Goal: Task Accomplishment & Management: Manage account settings

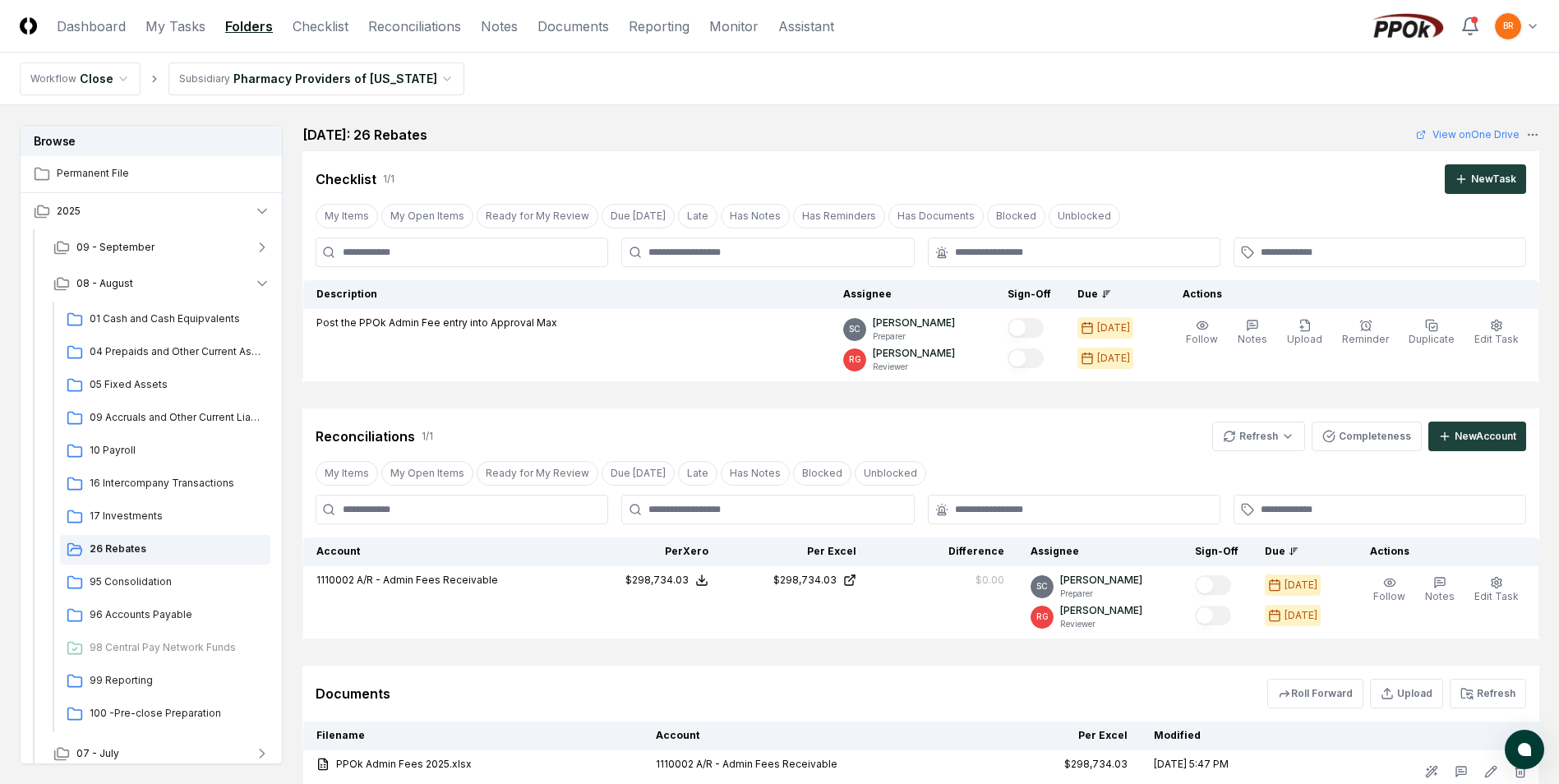
click at [305, 84] on html "CloseCore Dashboard My Tasks Folders Checklist Reconciliations Notes Documents …" at bounding box center [780, 456] width 1559 height 912
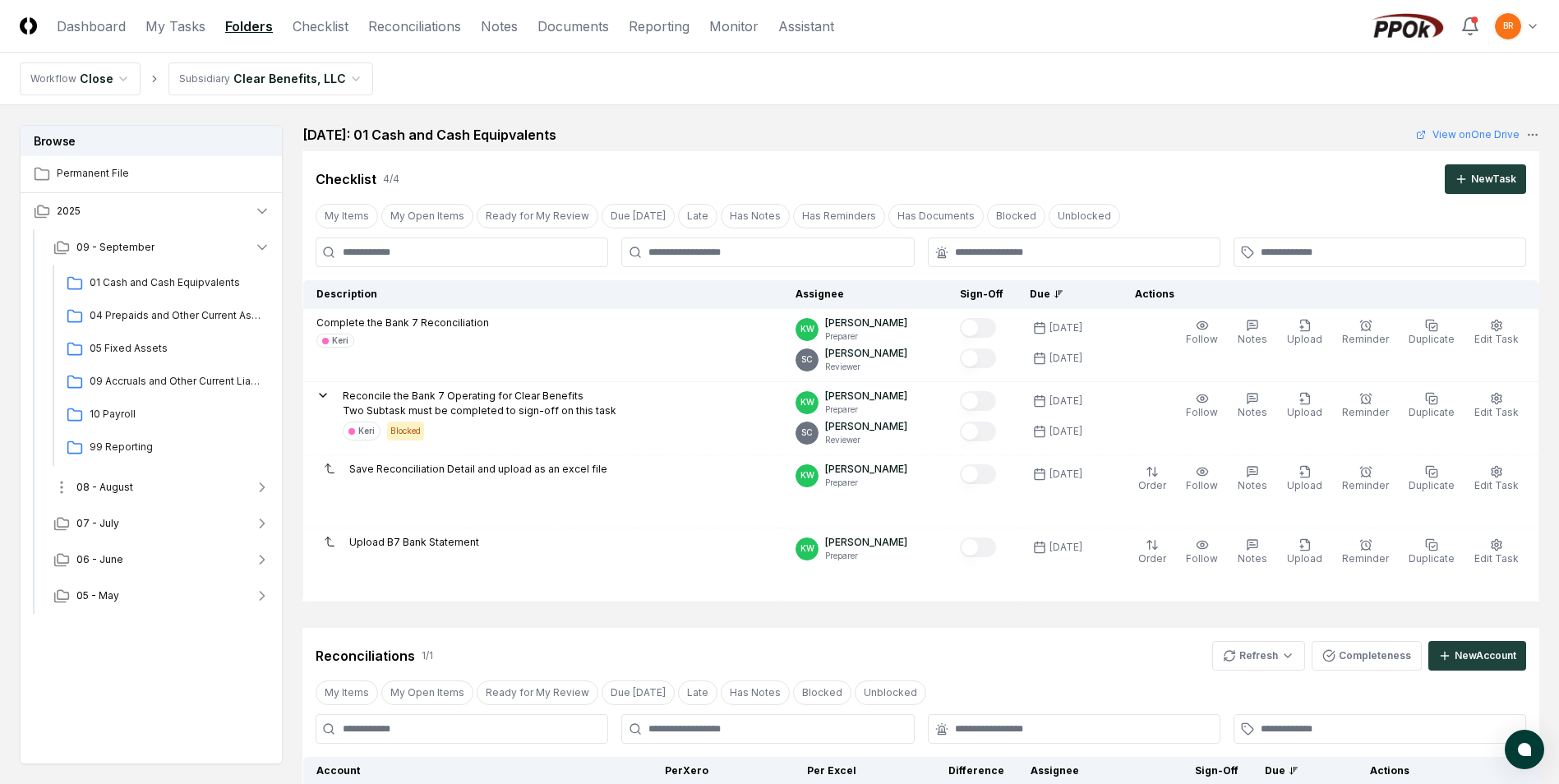
click at [262, 487] on icon "button" at bounding box center [261, 486] width 16 height 16
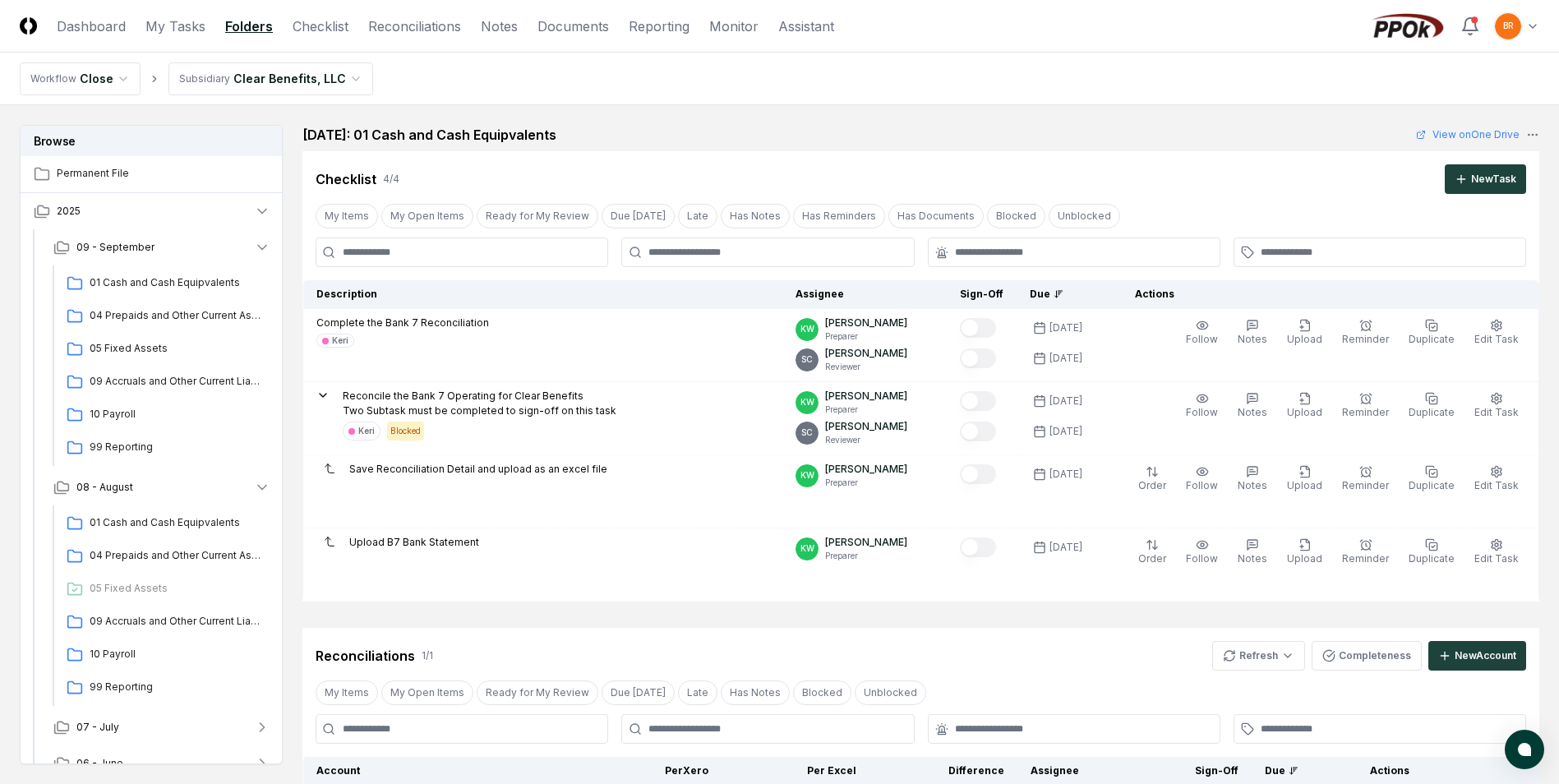
scroll to position [57, 0]
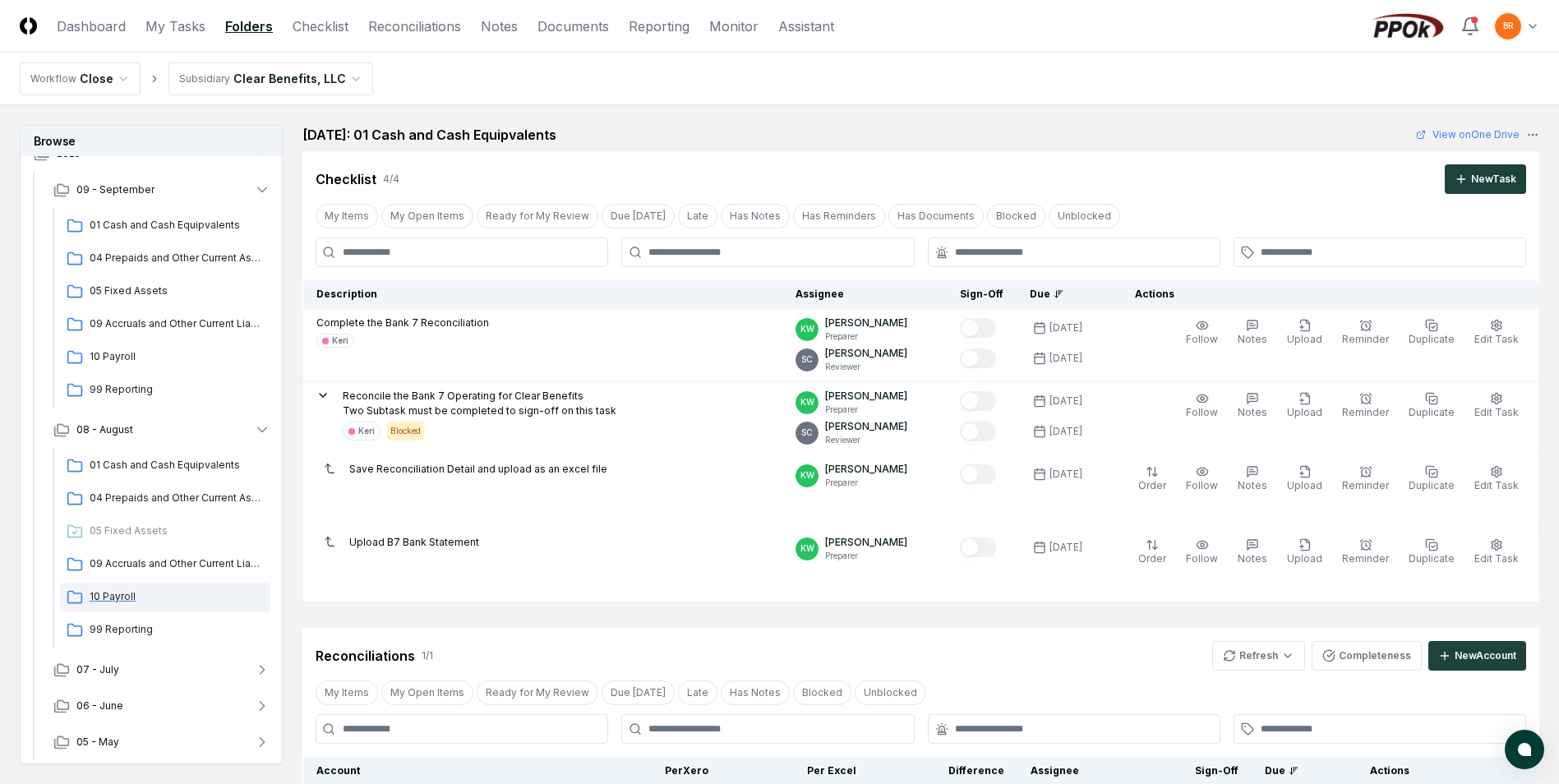
click at [122, 595] on span "10 Payroll" at bounding box center [177, 595] width 174 height 14
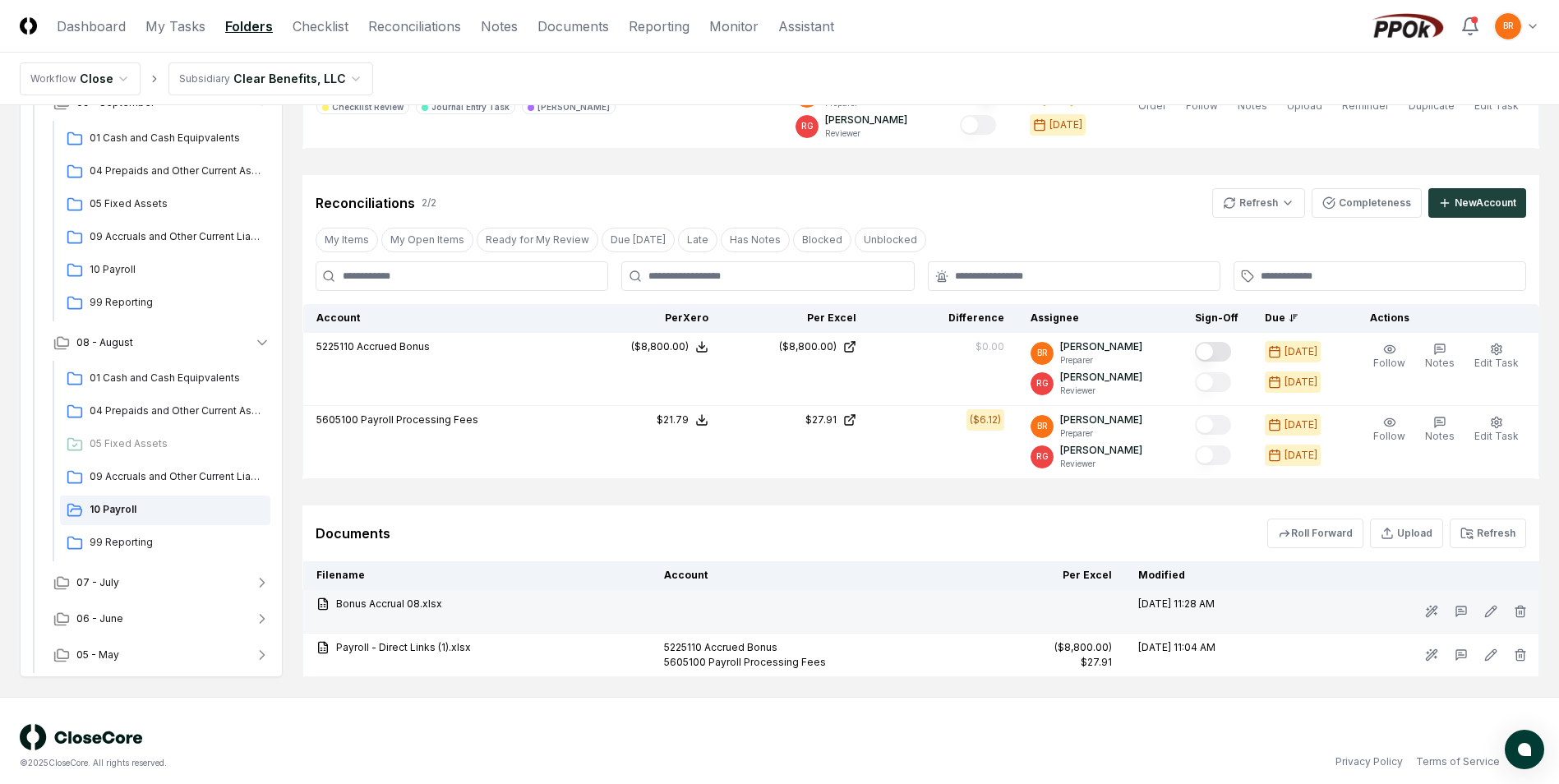
scroll to position [464, 0]
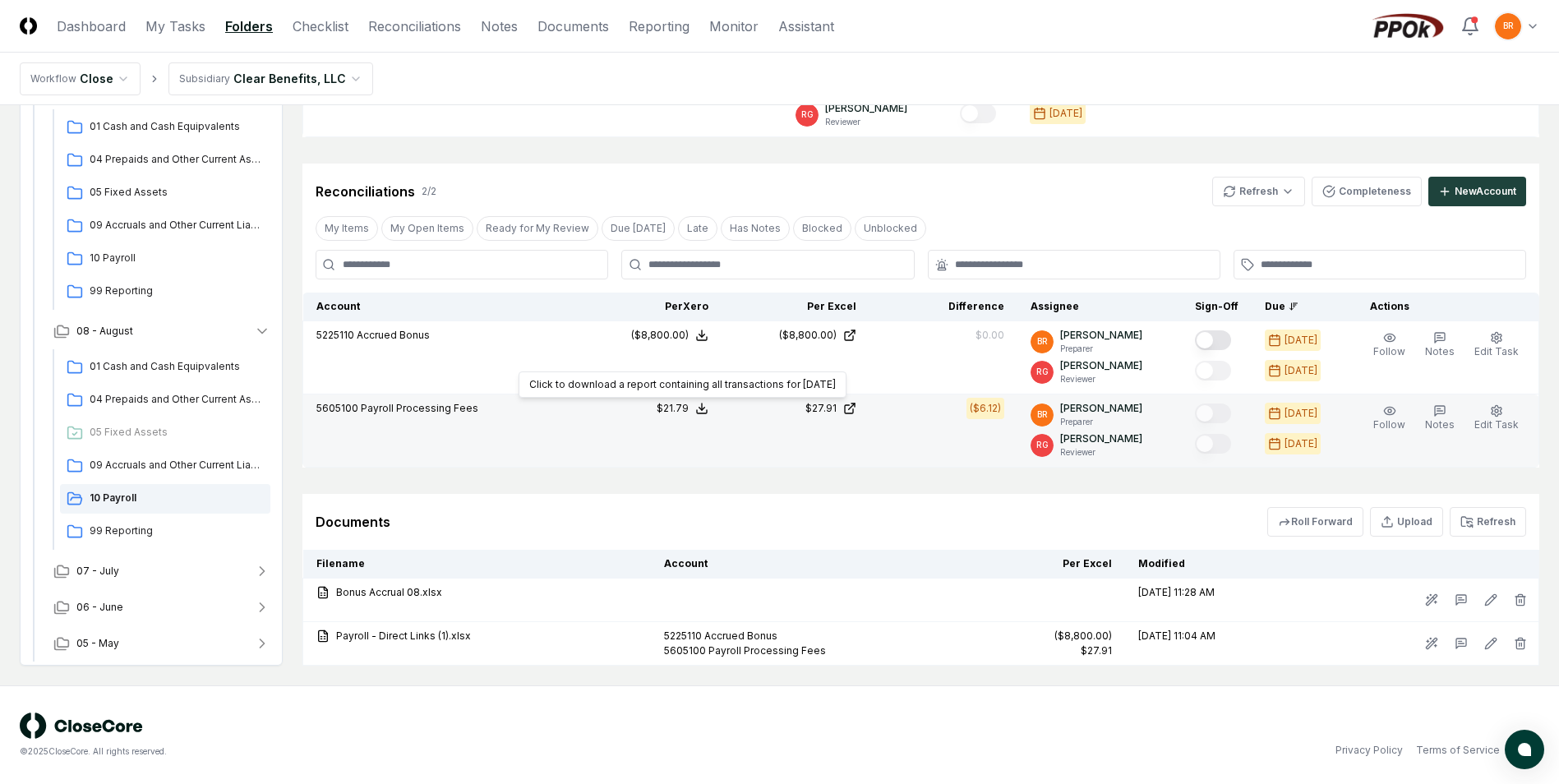
click at [709, 407] on icon at bounding box center [702, 409] width 13 height 13
click at [699, 370] on button "Download .xlsx" at bounding box center [700, 369] width 114 height 30
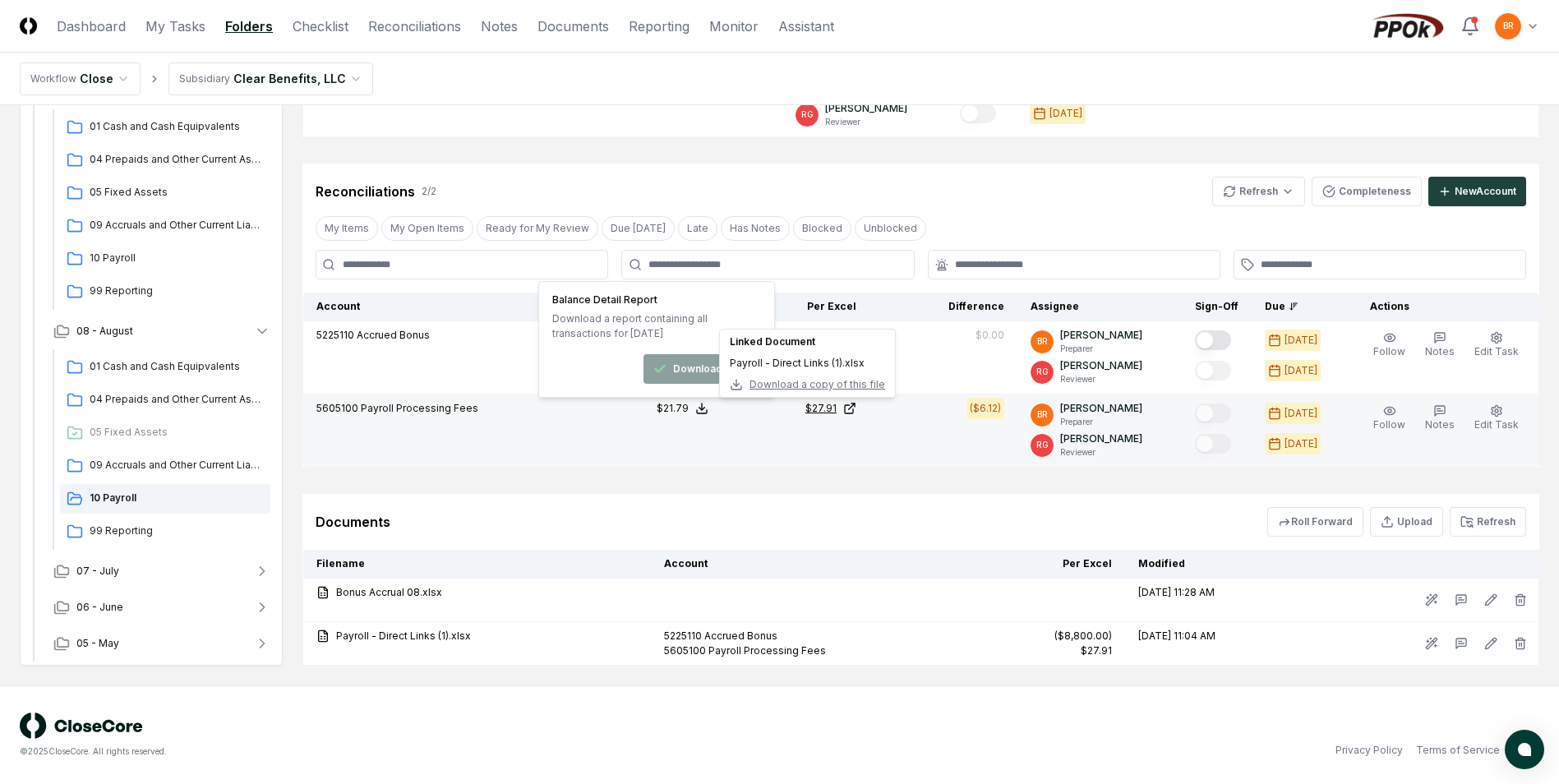
click at [856, 412] on icon at bounding box center [850, 409] width 13 height 13
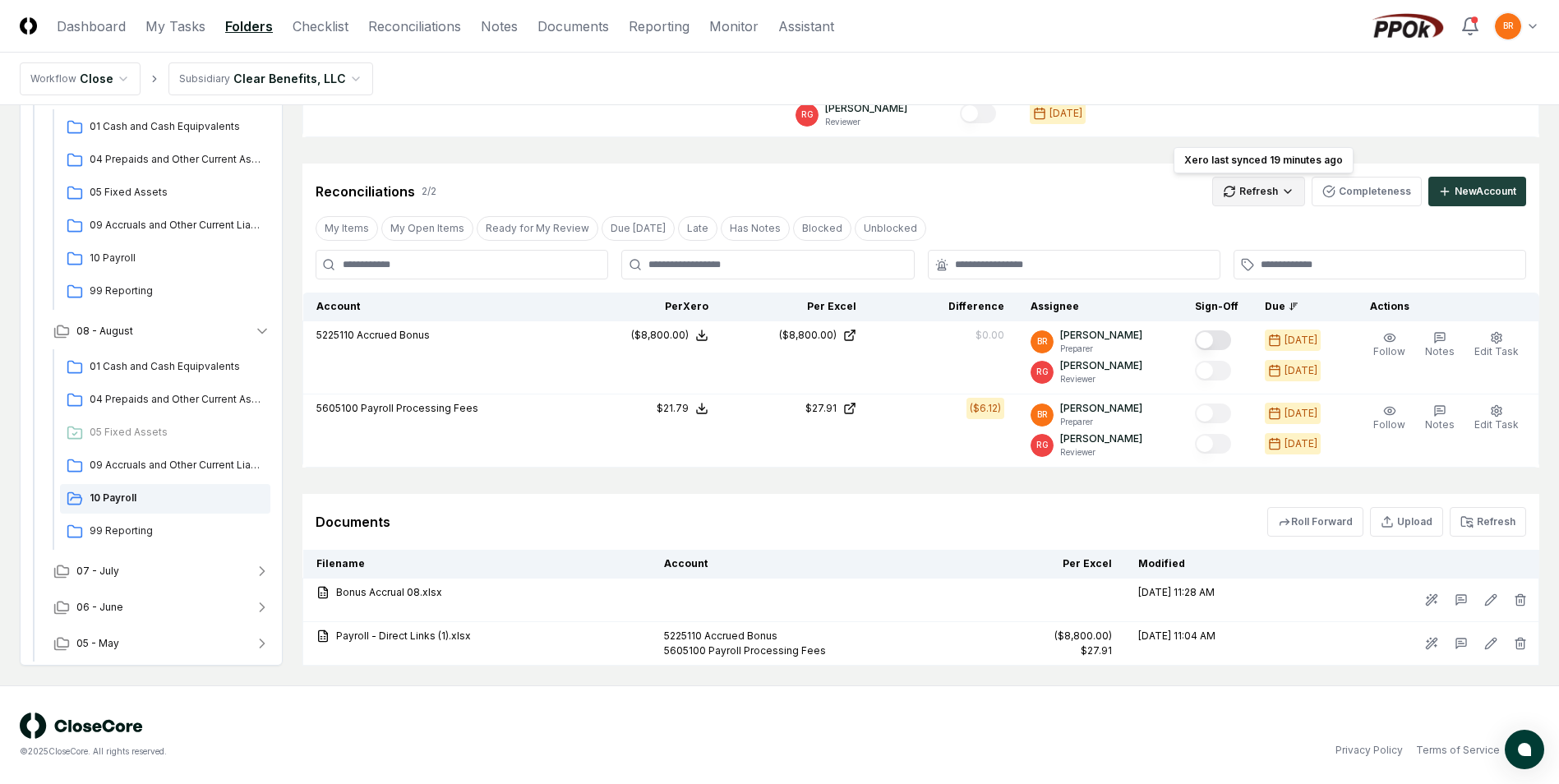
click at [1275, 194] on html "CloseCore Dashboard My Tasks Folders Checklist Reconciliations Notes Documents …" at bounding box center [780, 160] width 1559 height 1248
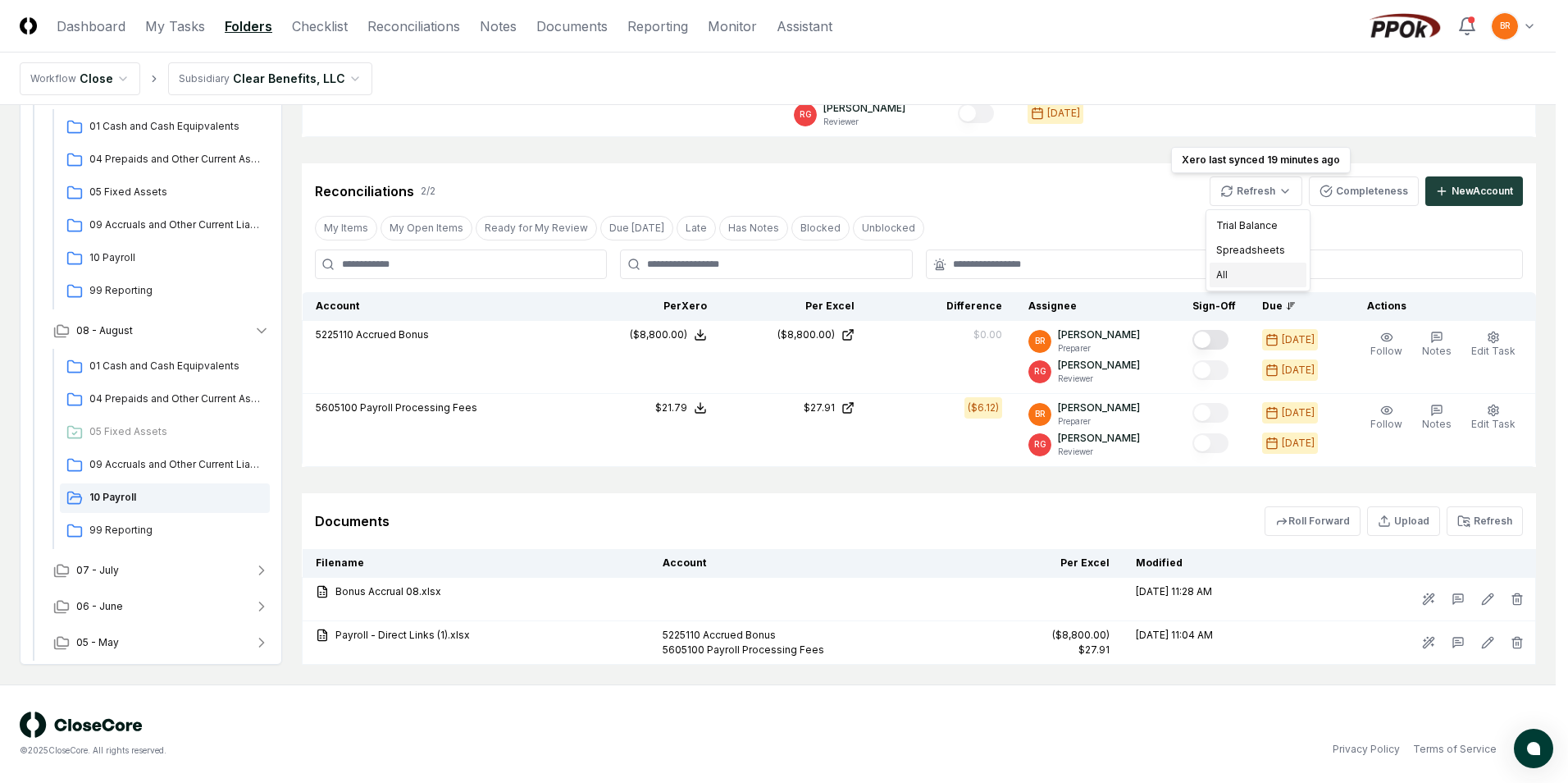
click at [1224, 276] on div "All" at bounding box center [1257, 275] width 97 height 25
click at [1250, 197] on html "CloseCore Dashboard My Tasks Folders Checklist Reconciliations Notes Documents …" at bounding box center [778, 160] width 1556 height 1247
click at [1229, 280] on div "All" at bounding box center [1257, 275] width 97 height 25
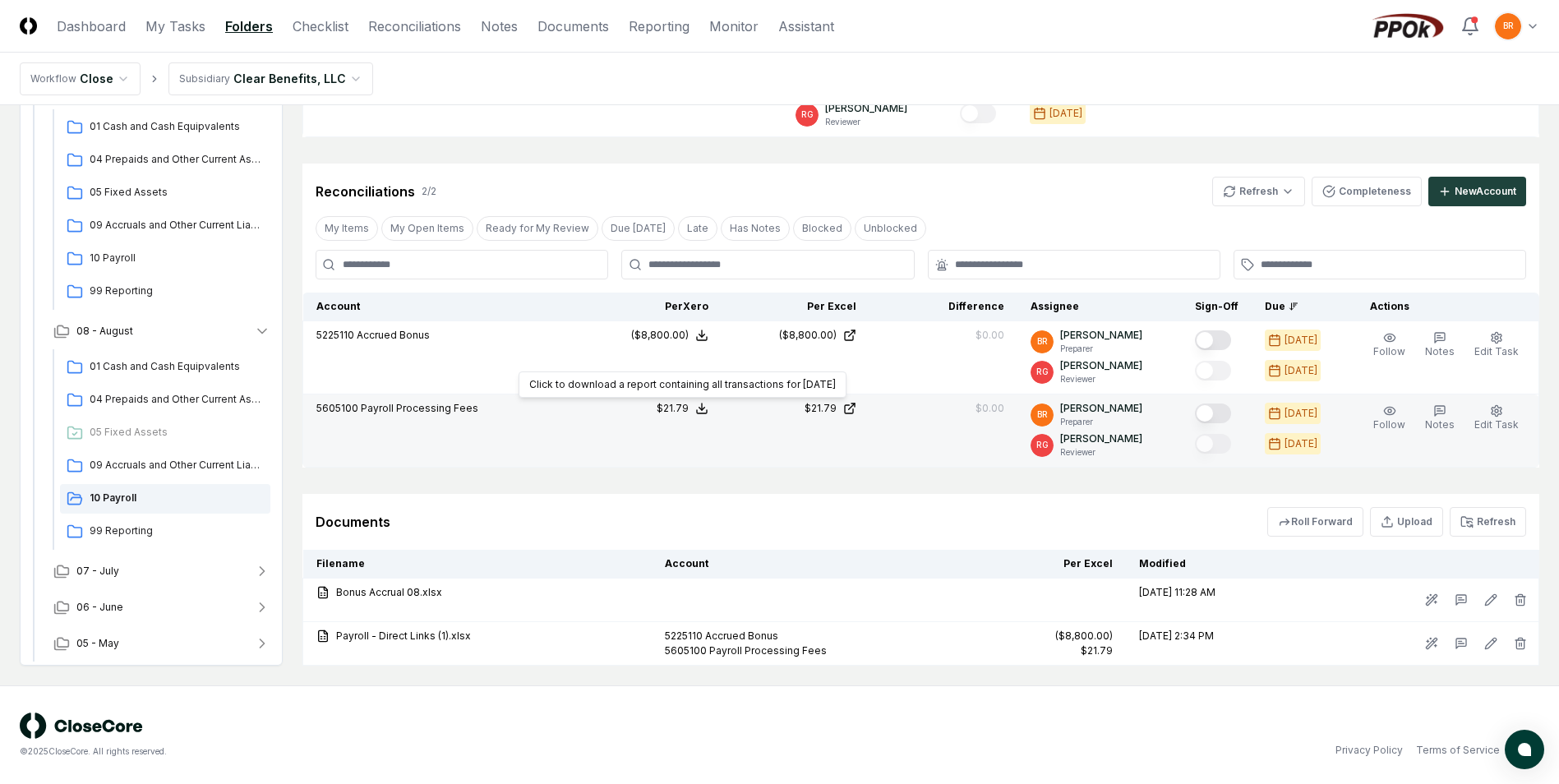
click at [709, 409] on icon at bounding box center [702, 409] width 13 height 13
click at [707, 372] on button "Download .xlsx" at bounding box center [700, 369] width 114 height 30
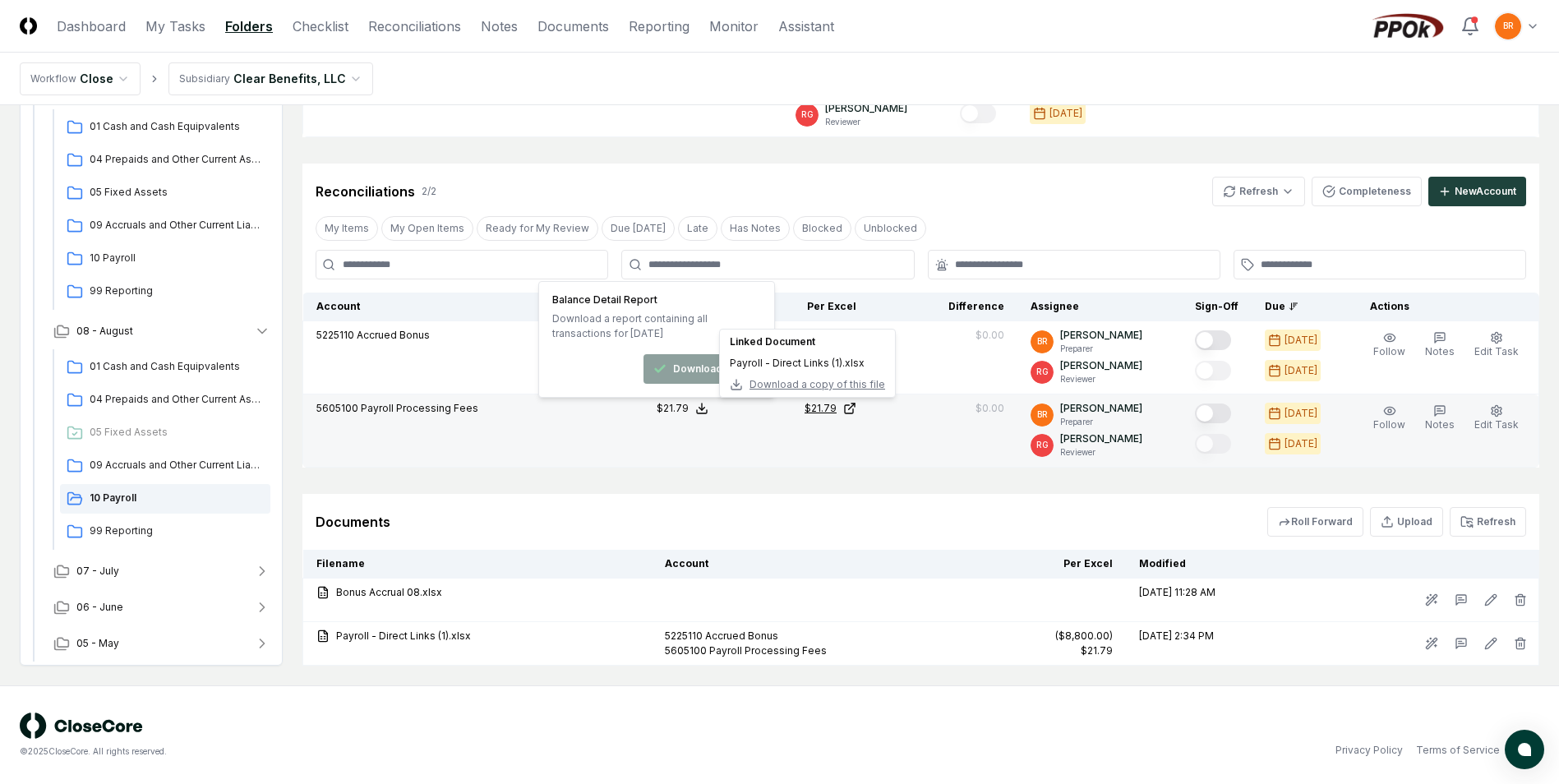
click at [856, 410] on icon at bounding box center [850, 409] width 13 height 13
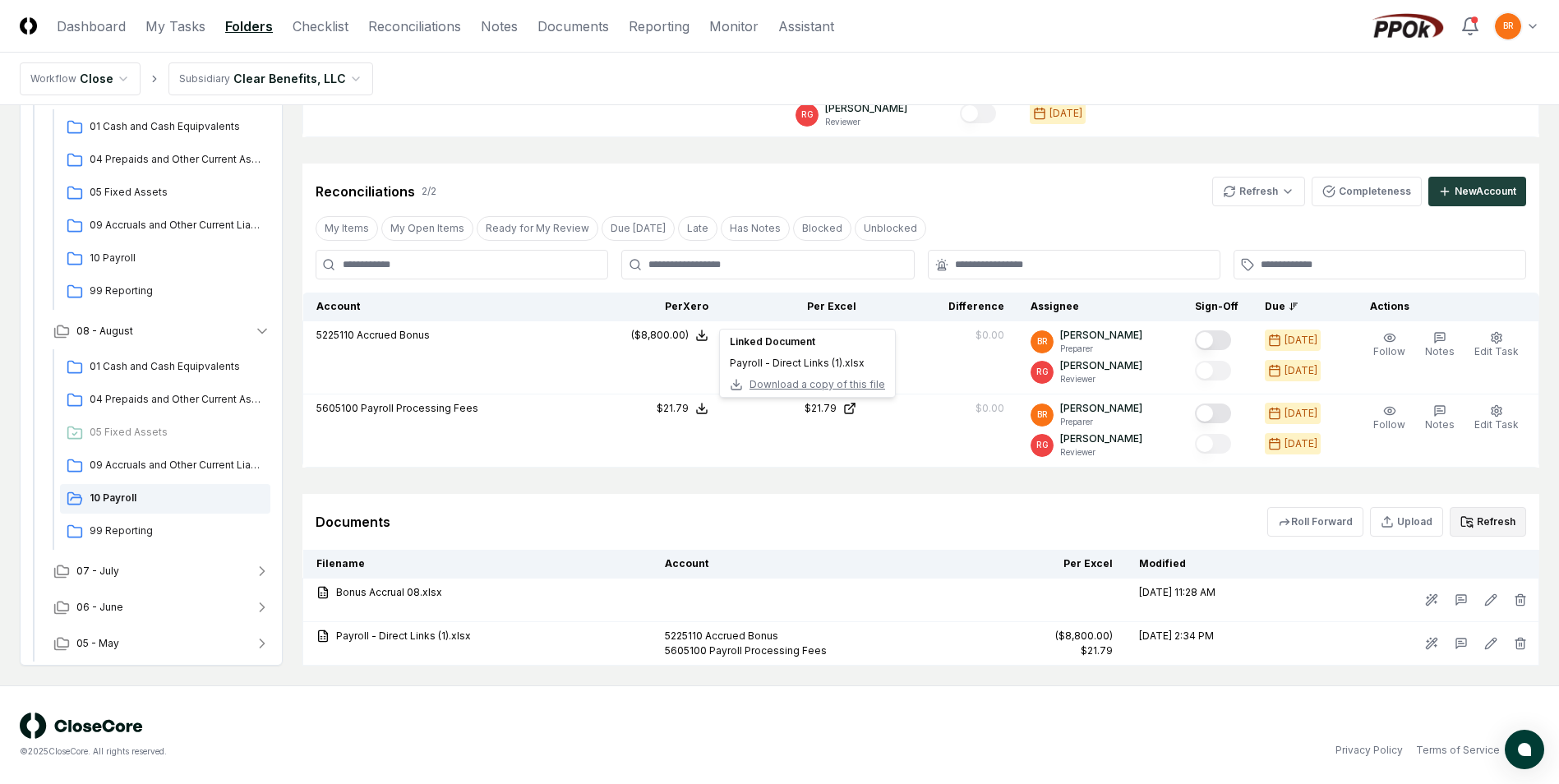
click at [1480, 519] on button "Refresh" at bounding box center [1488, 522] width 77 height 30
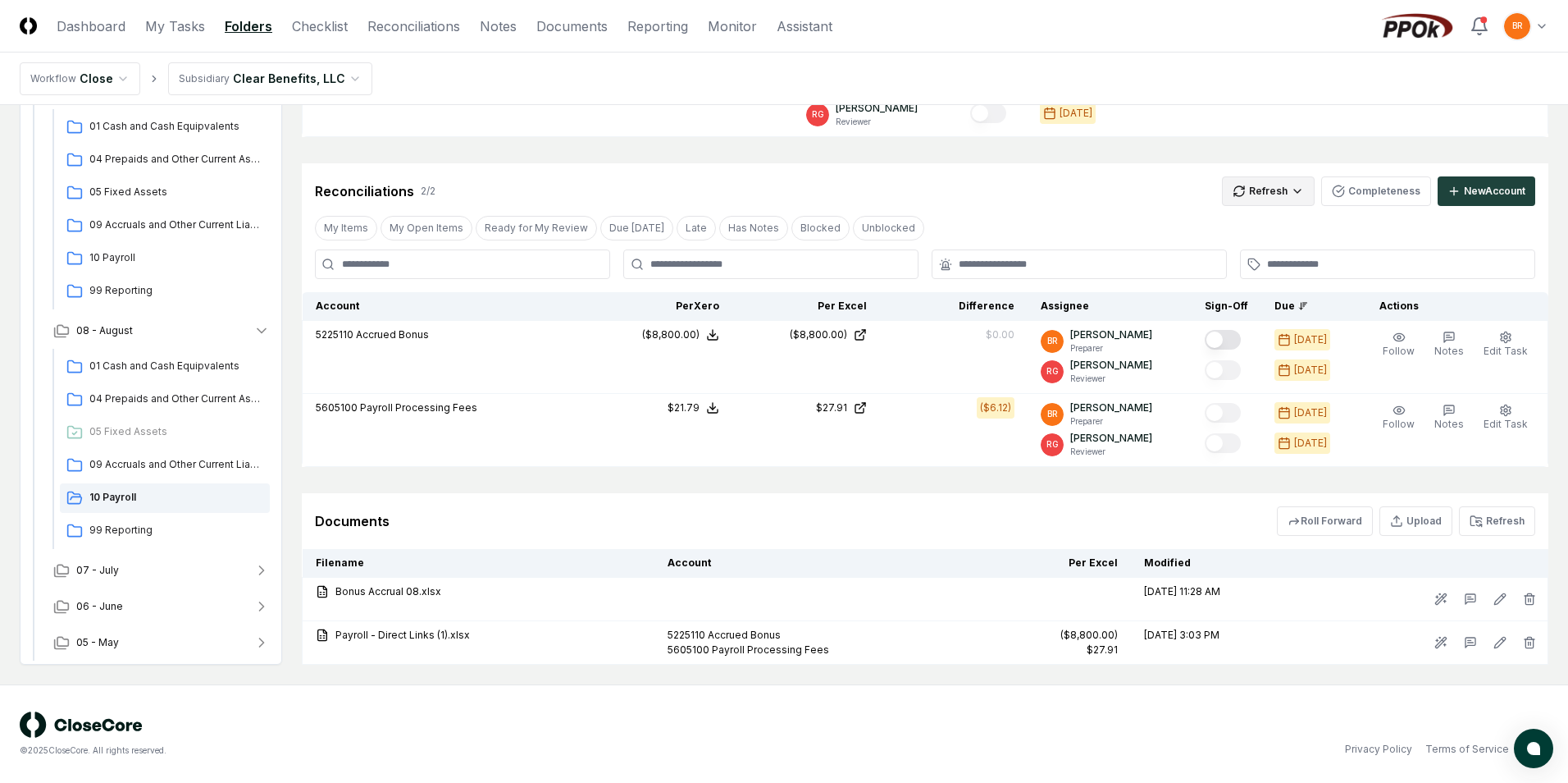
click at [1261, 191] on html "CloseCore Dashboard My Tasks Folders Checklist Reconciliations Notes Documents …" at bounding box center [784, 160] width 1568 height 1247
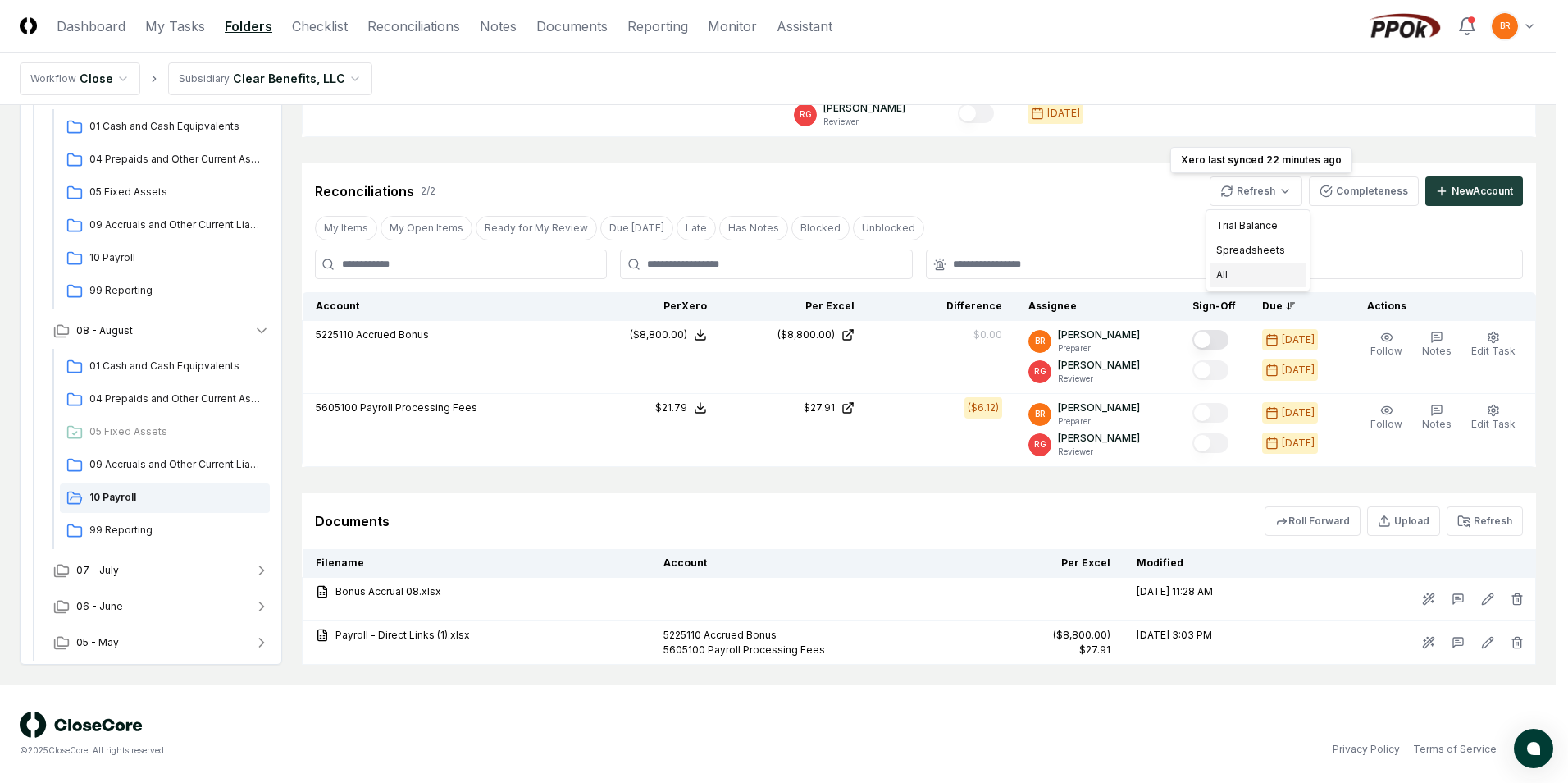
click at [1235, 276] on div "All" at bounding box center [1257, 275] width 97 height 25
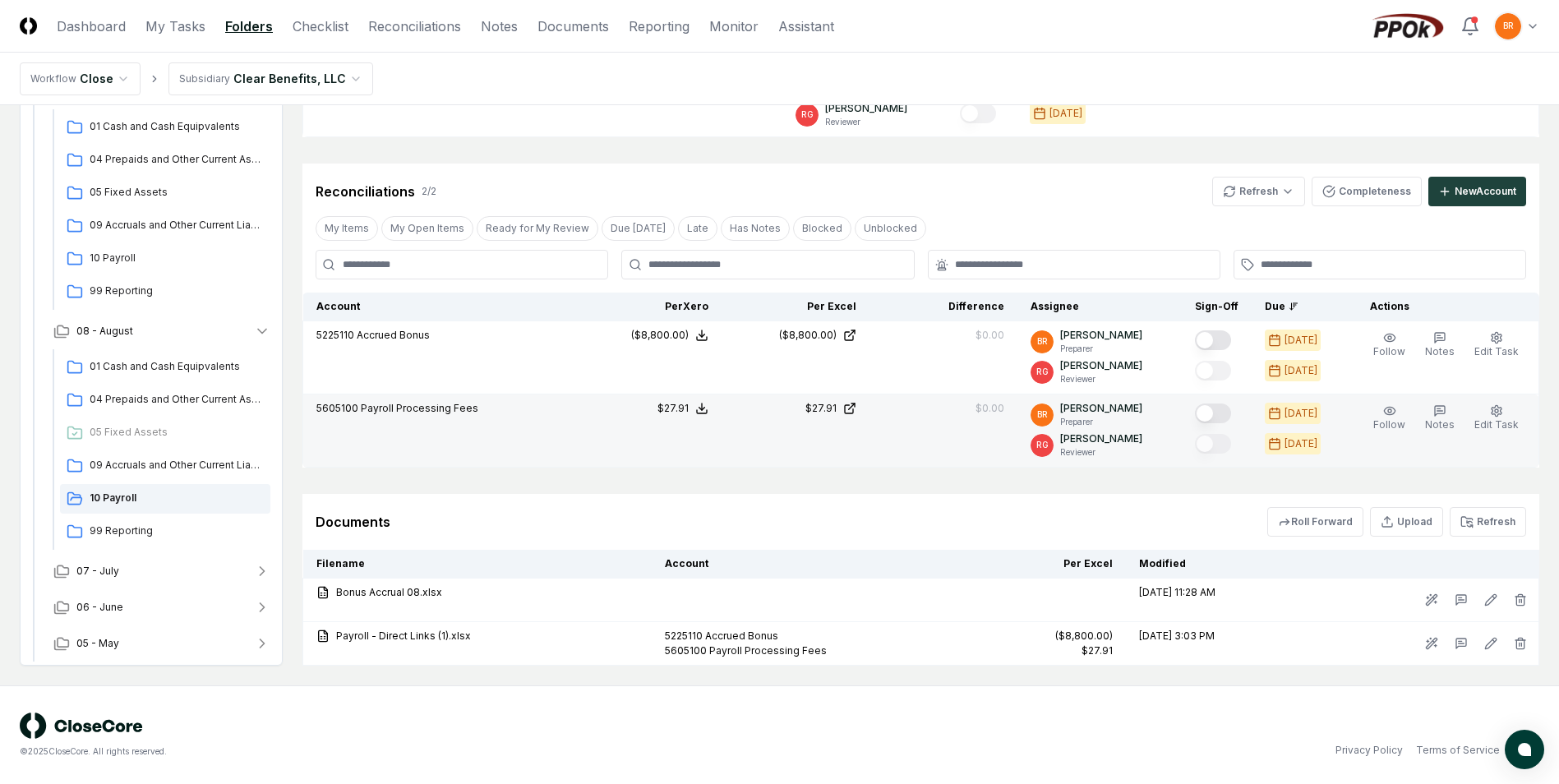
click at [1211, 413] on button "Mark complete" at bounding box center [1213, 413] width 36 height 20
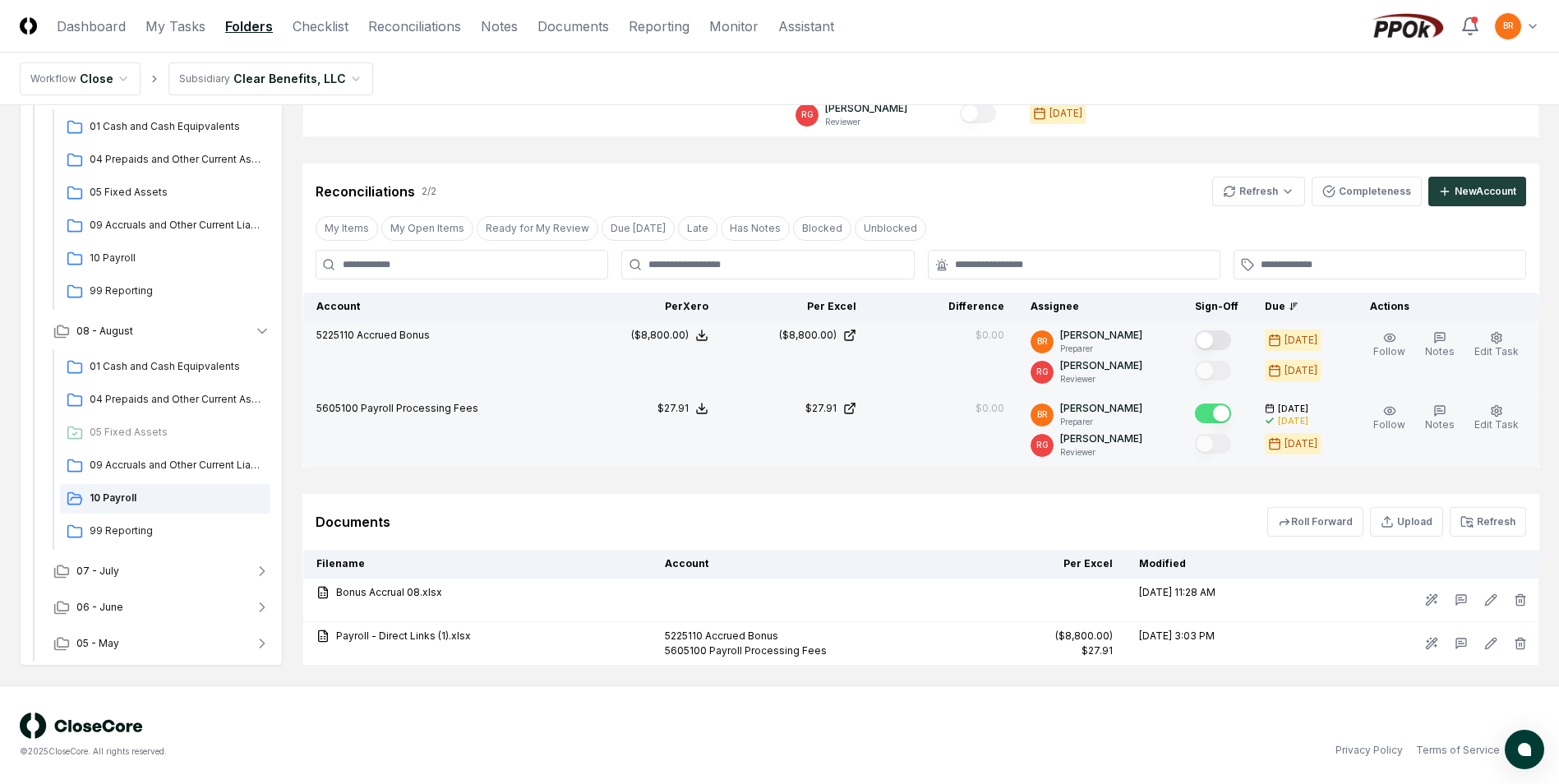
click at [1211, 336] on button "Mark complete" at bounding box center [1213, 340] width 36 height 20
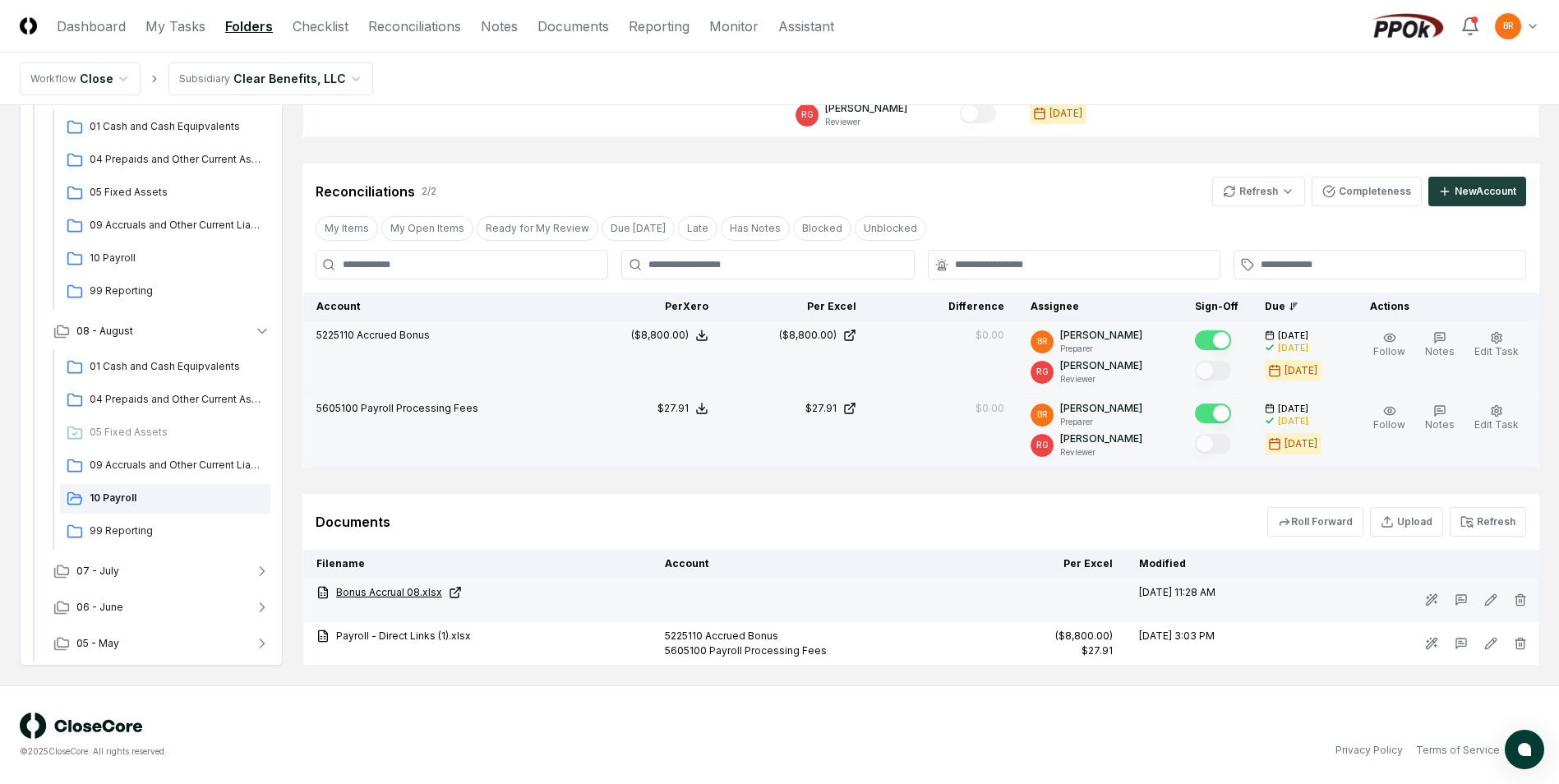
click at [410, 592] on link "Bonus Accrual 08.xlsx" at bounding box center [477, 592] width 322 height 14
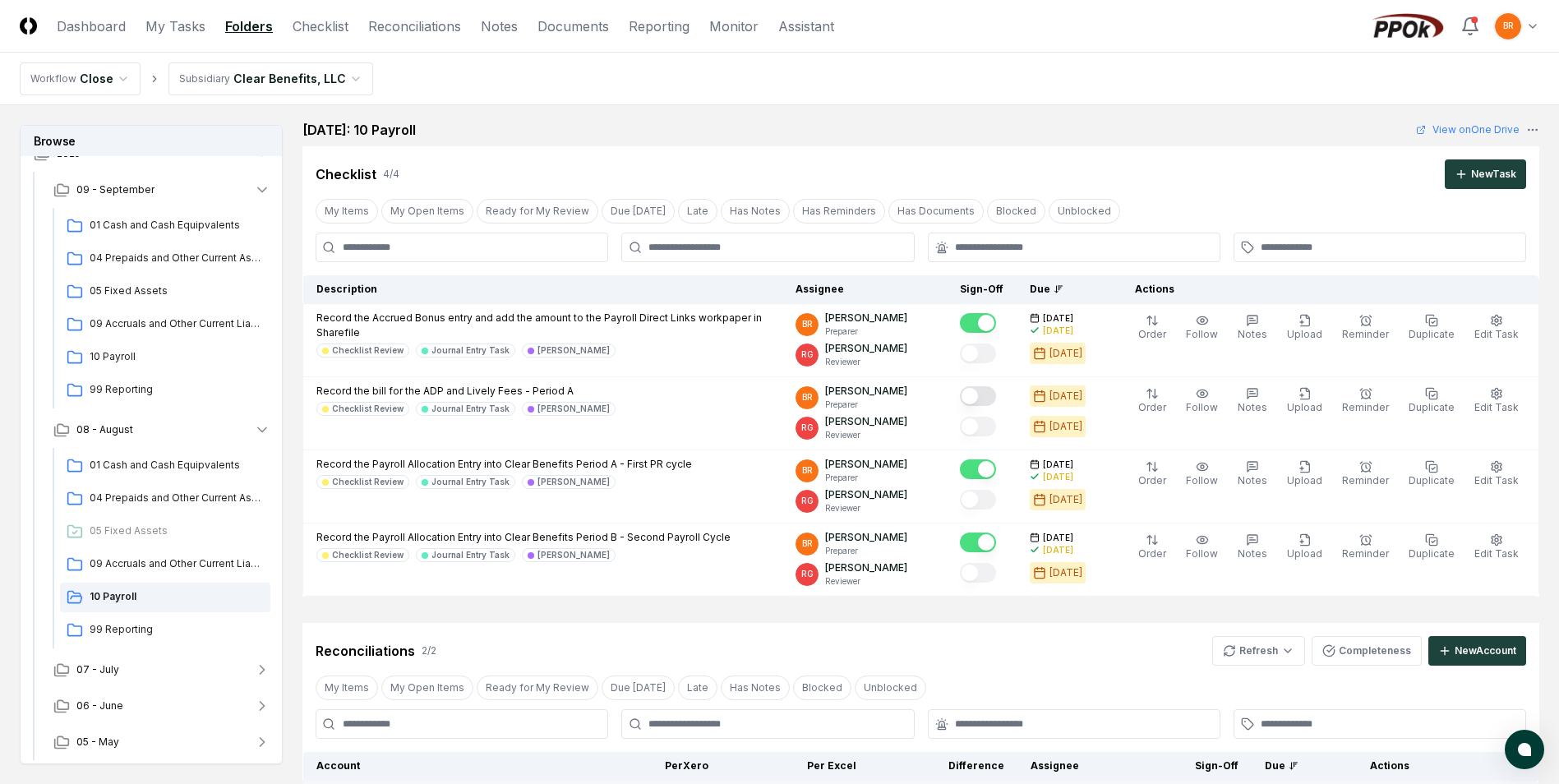
scroll to position [0, 0]
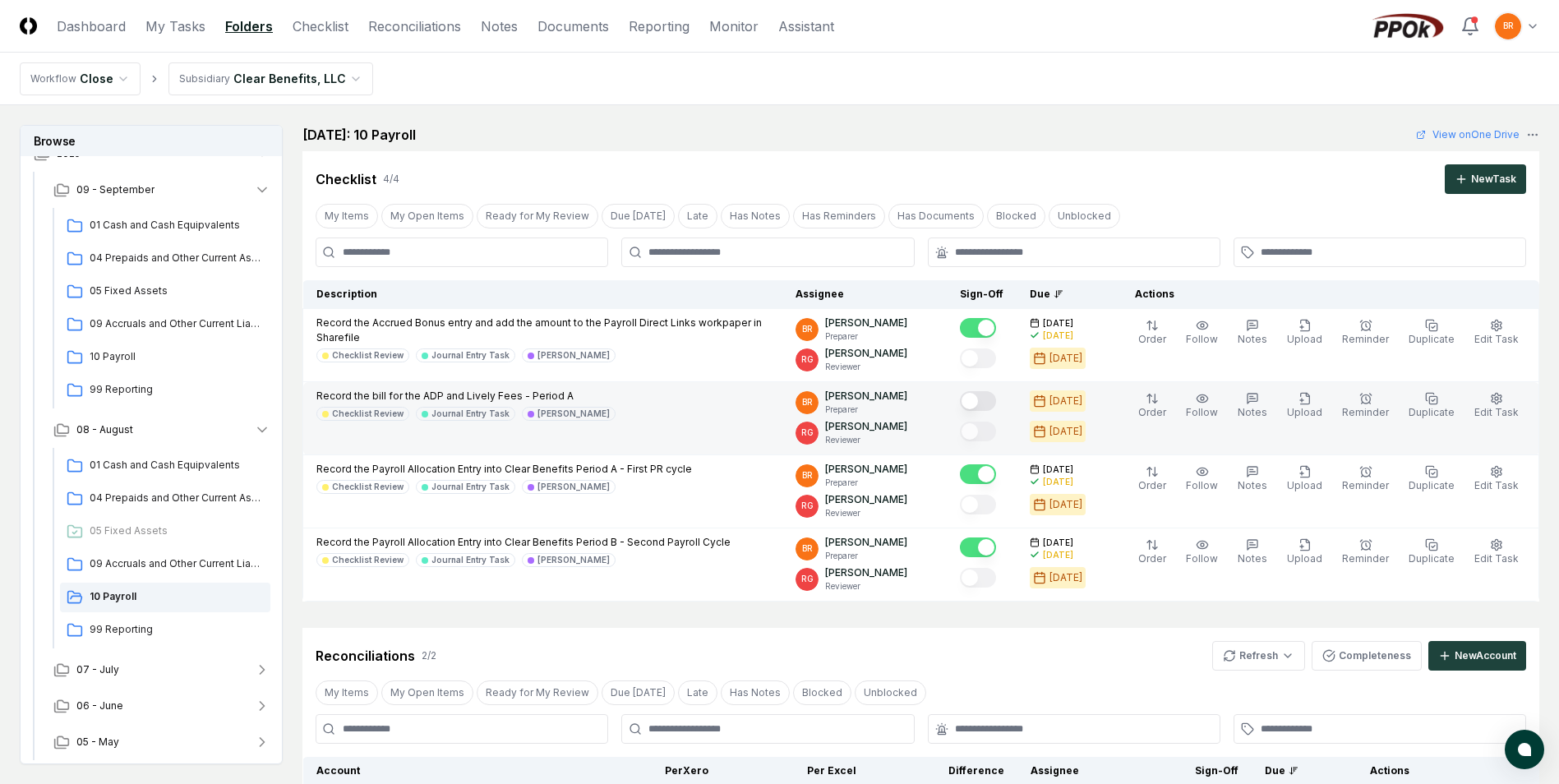
click at [984, 399] on button "Mark complete" at bounding box center [978, 401] width 36 height 20
click at [350, 215] on button "My Items" at bounding box center [347, 216] width 62 height 25
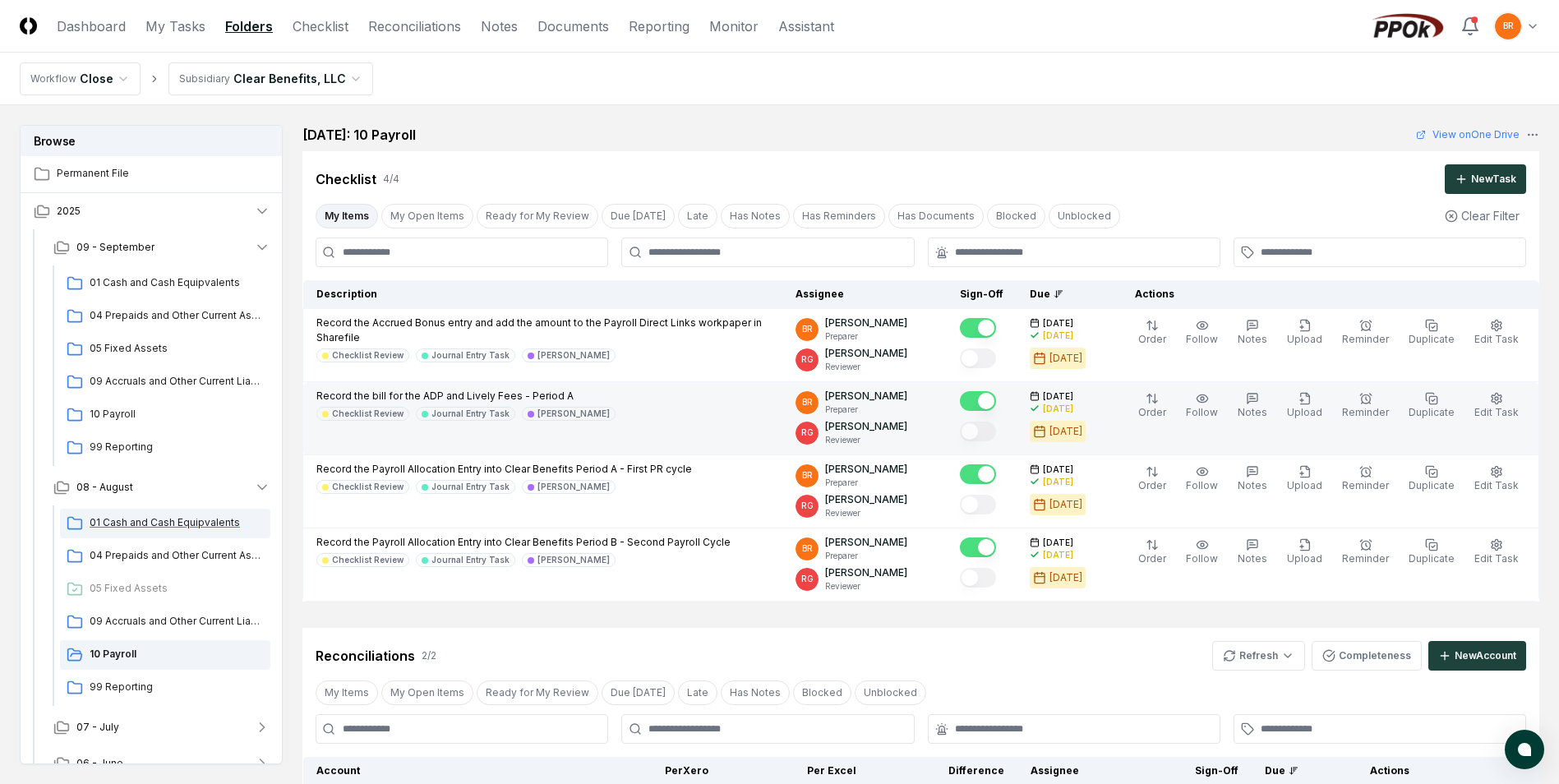
click at [111, 522] on span "01 Cash and Cash Equipvalents" at bounding box center [177, 522] width 174 height 14
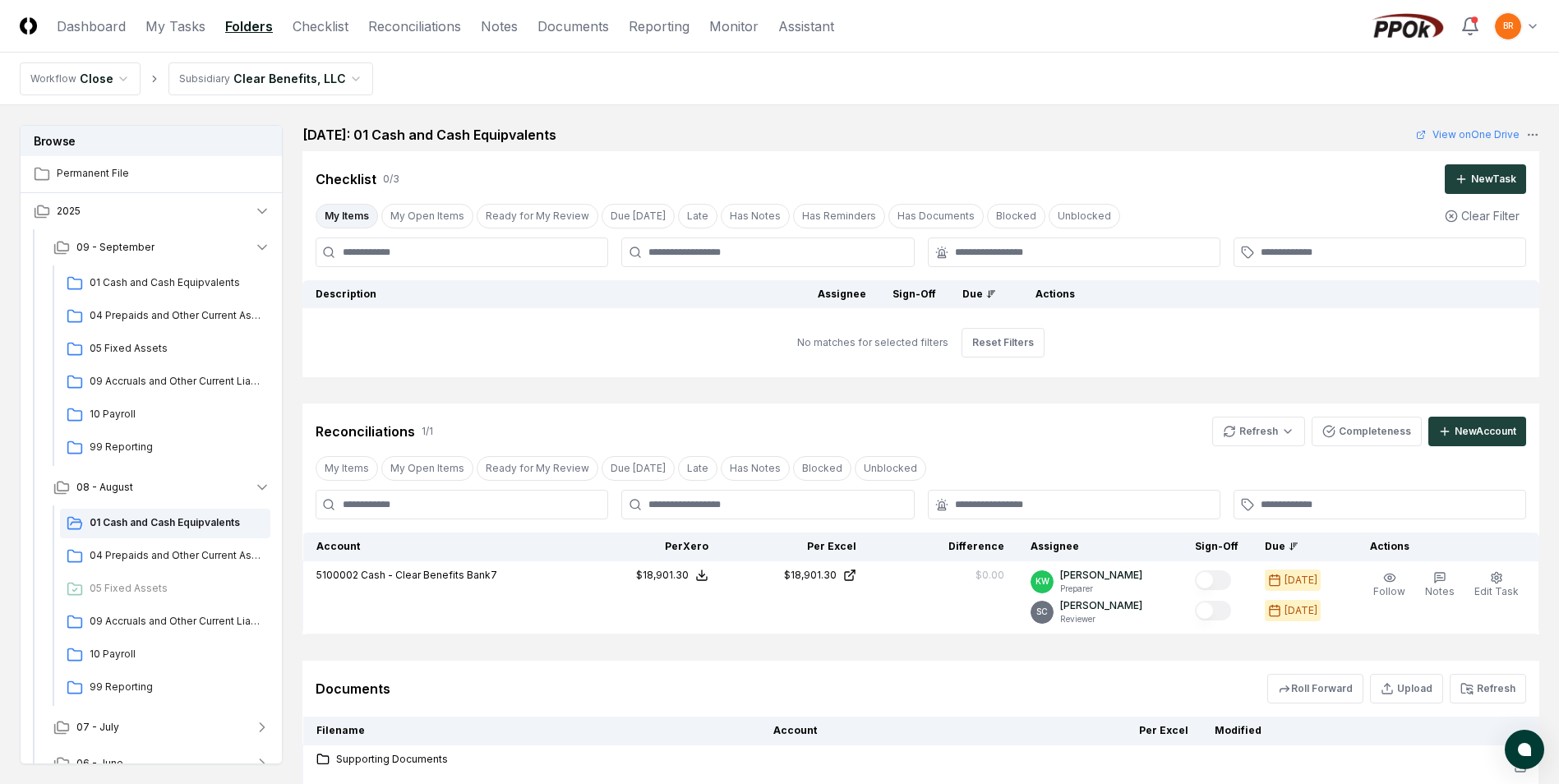
click at [332, 206] on button "My Items" at bounding box center [347, 216] width 62 height 25
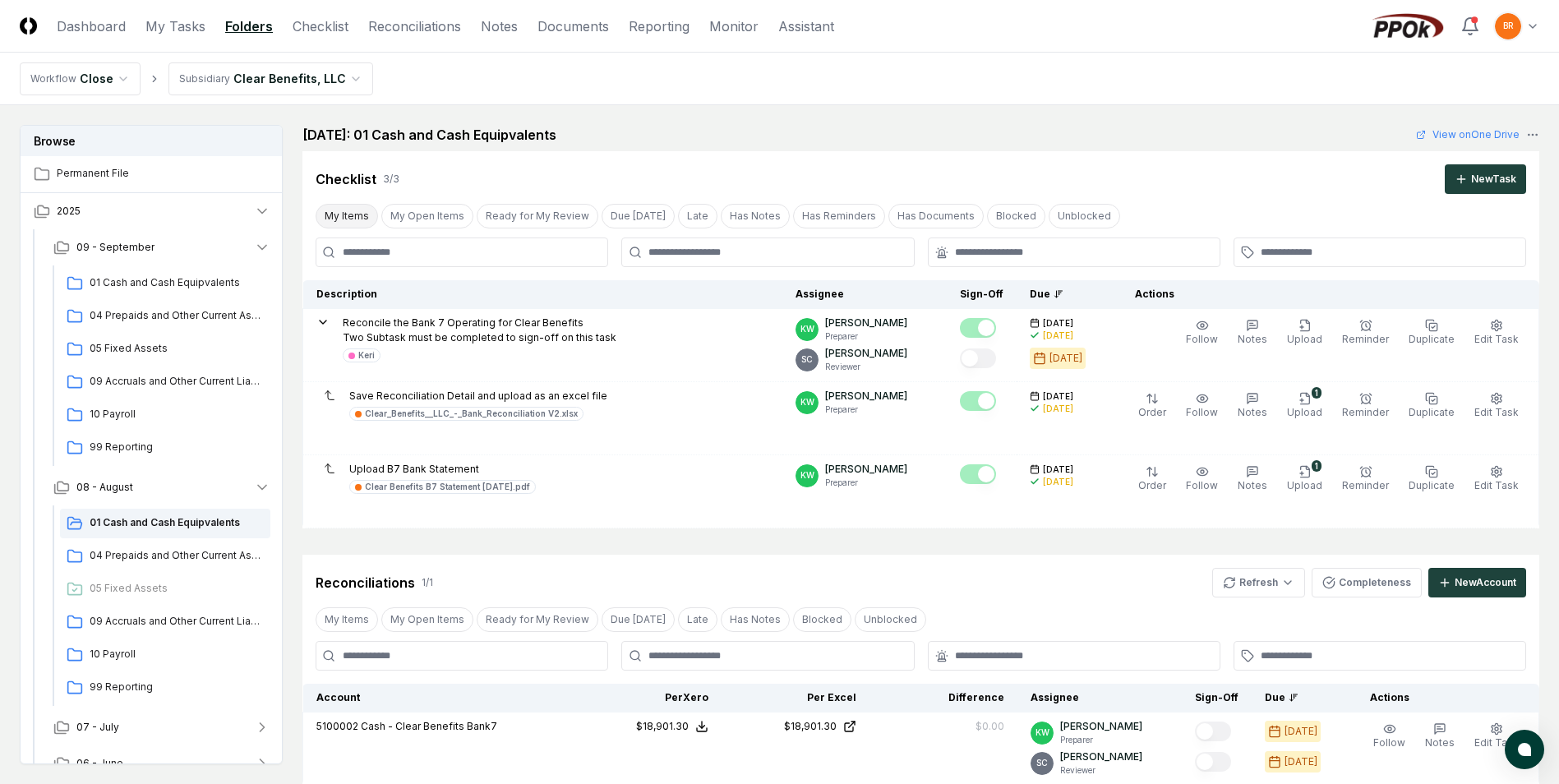
click at [351, 217] on button "My Items" at bounding box center [347, 216] width 62 height 25
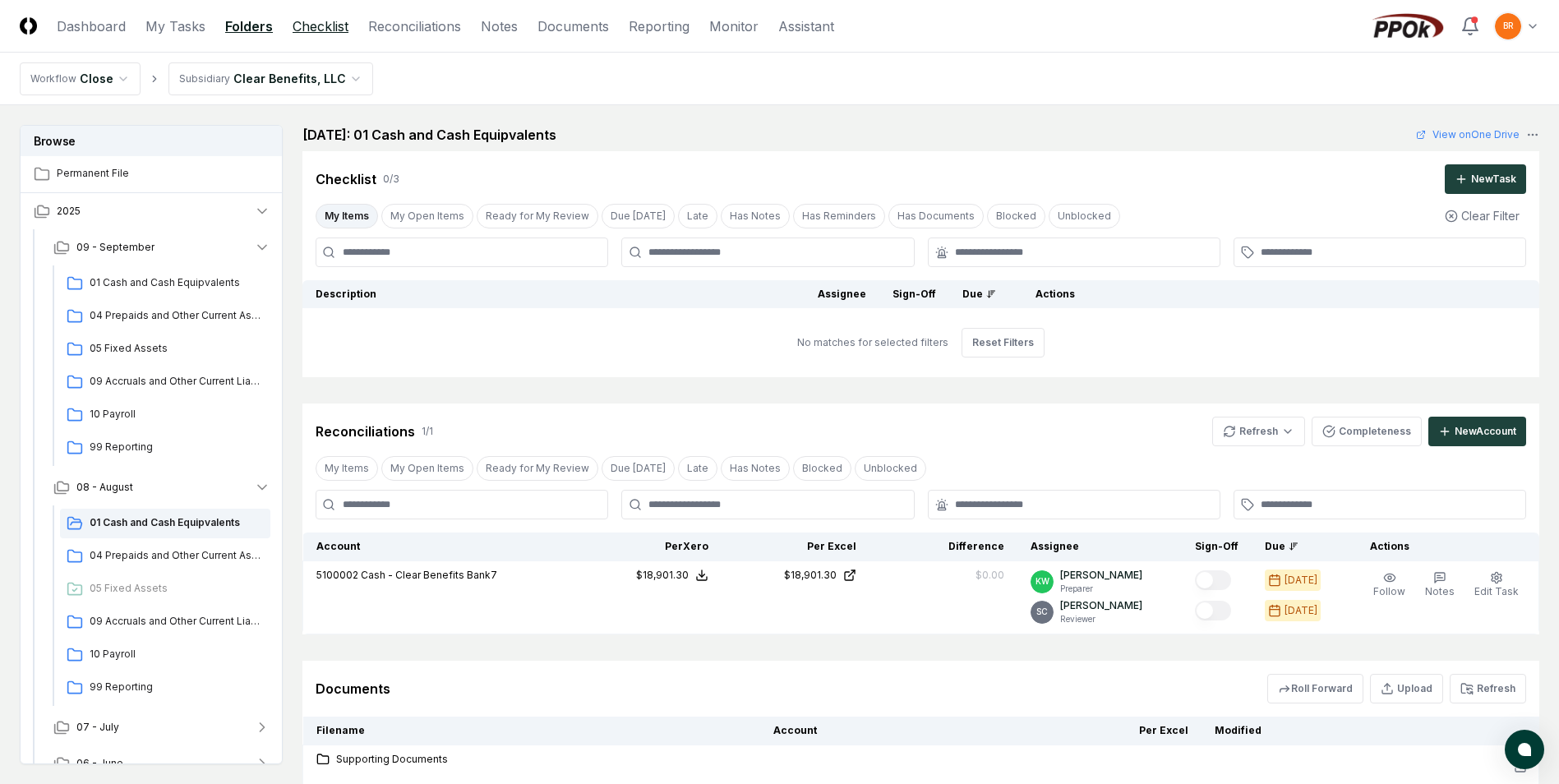
click at [324, 28] on link "Checklist" at bounding box center [321, 26] width 56 height 20
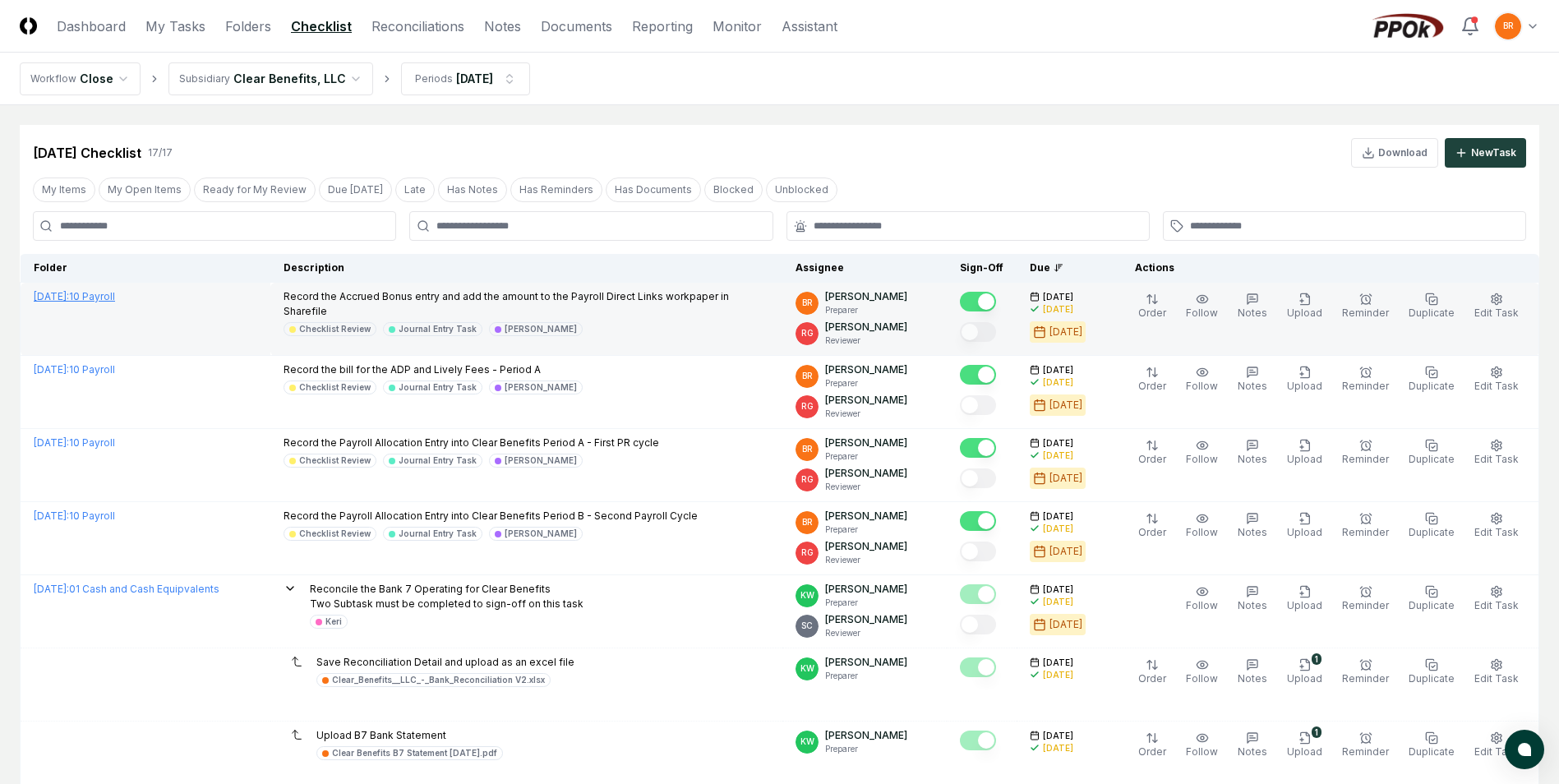
click at [115, 297] on link "[DATE] : 10 Payroll" at bounding box center [74, 296] width 81 height 12
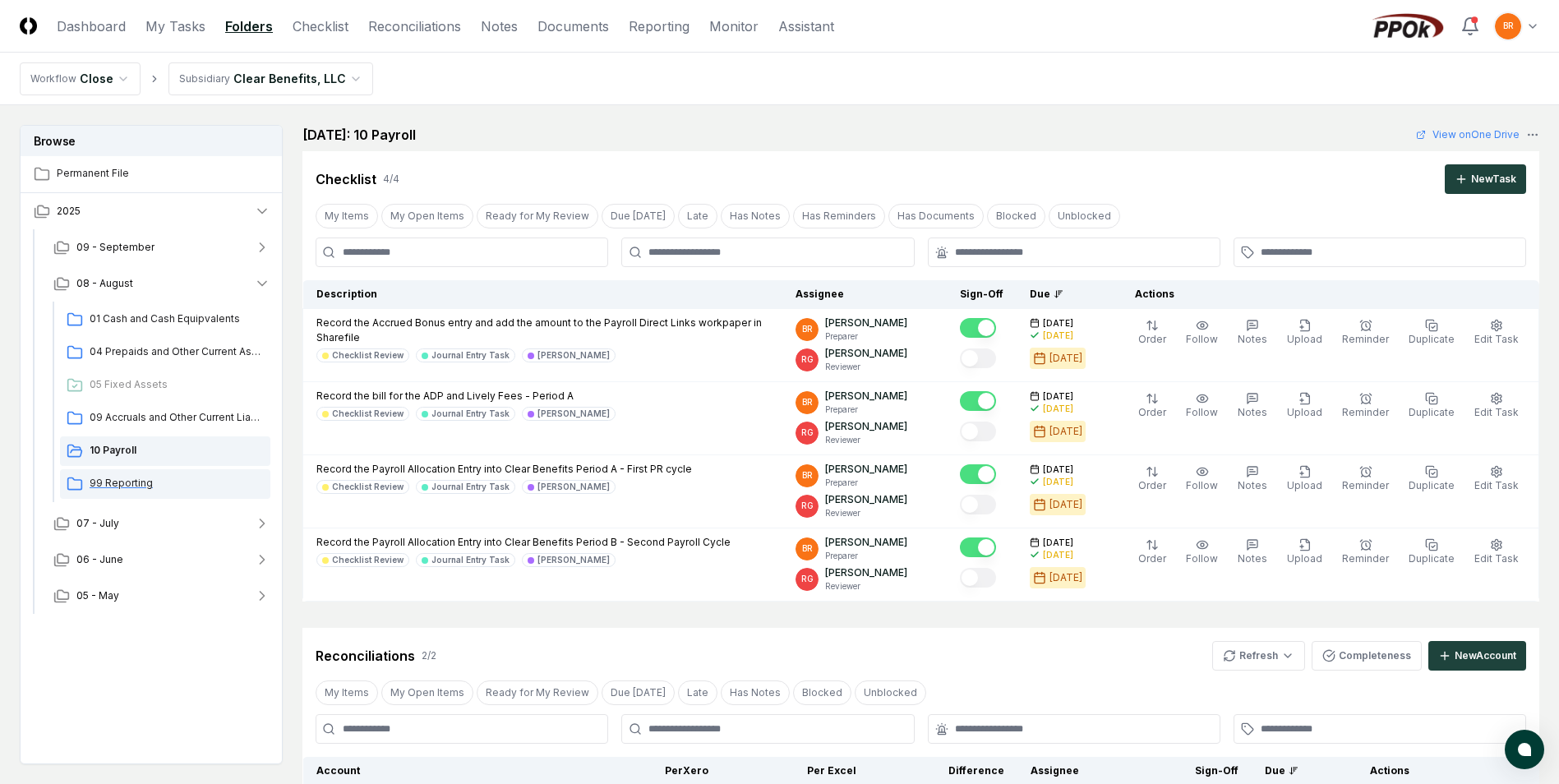
click at [116, 483] on span "99 Reporting" at bounding box center [177, 482] width 174 height 14
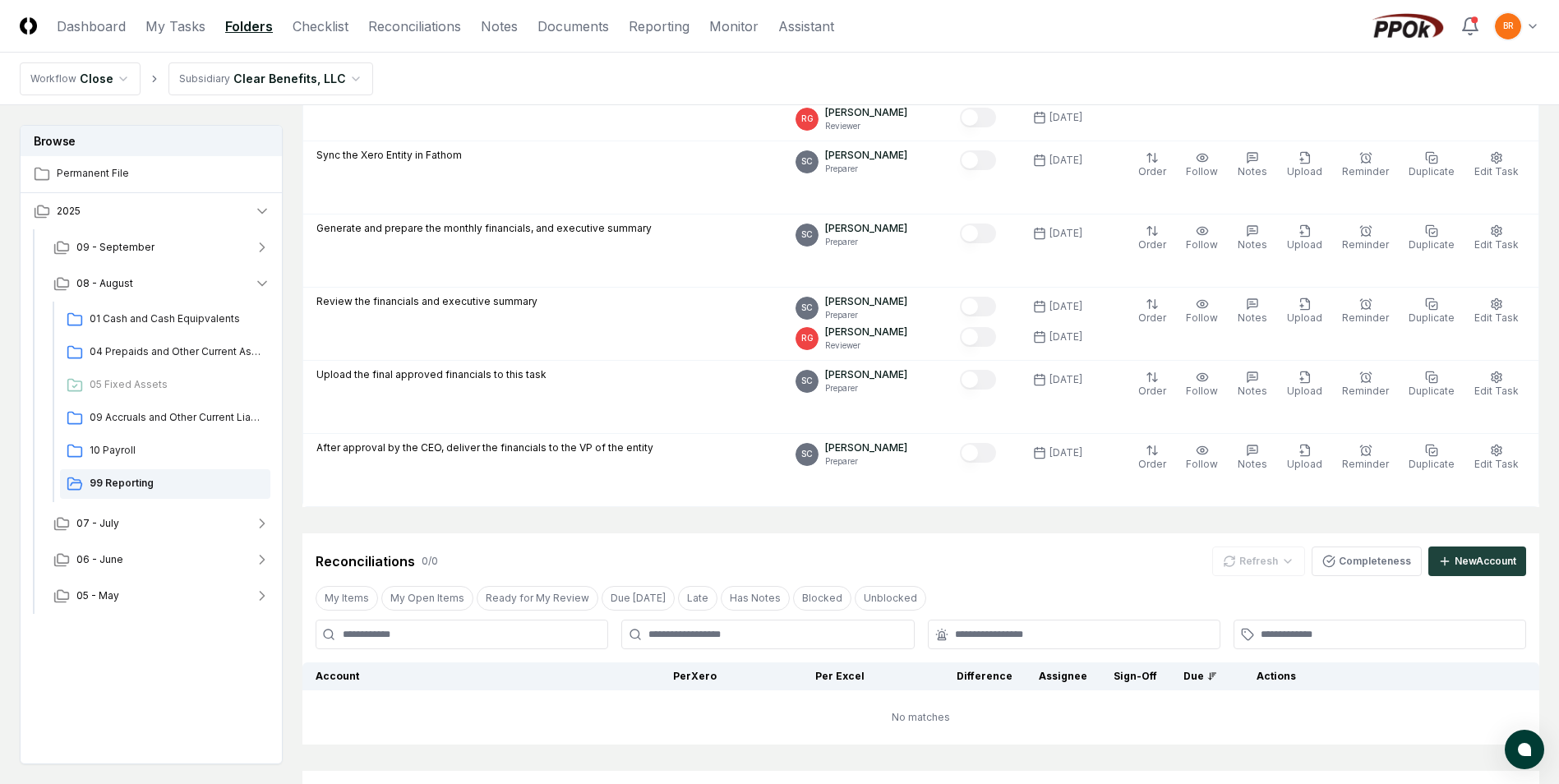
scroll to position [557, 0]
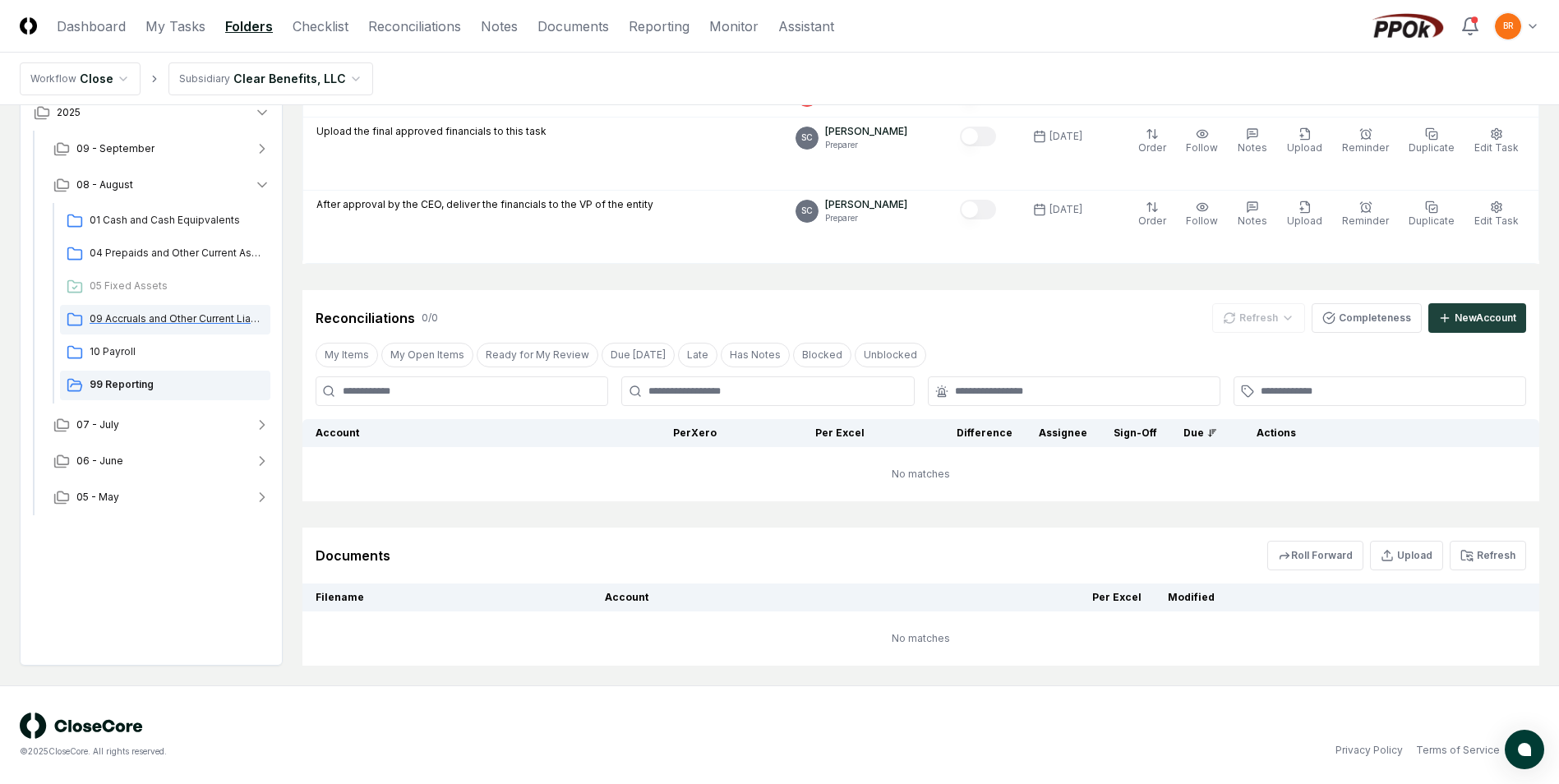
click at [119, 318] on span "09 Accruals and Other Current Liabilities" at bounding box center [177, 318] width 174 height 14
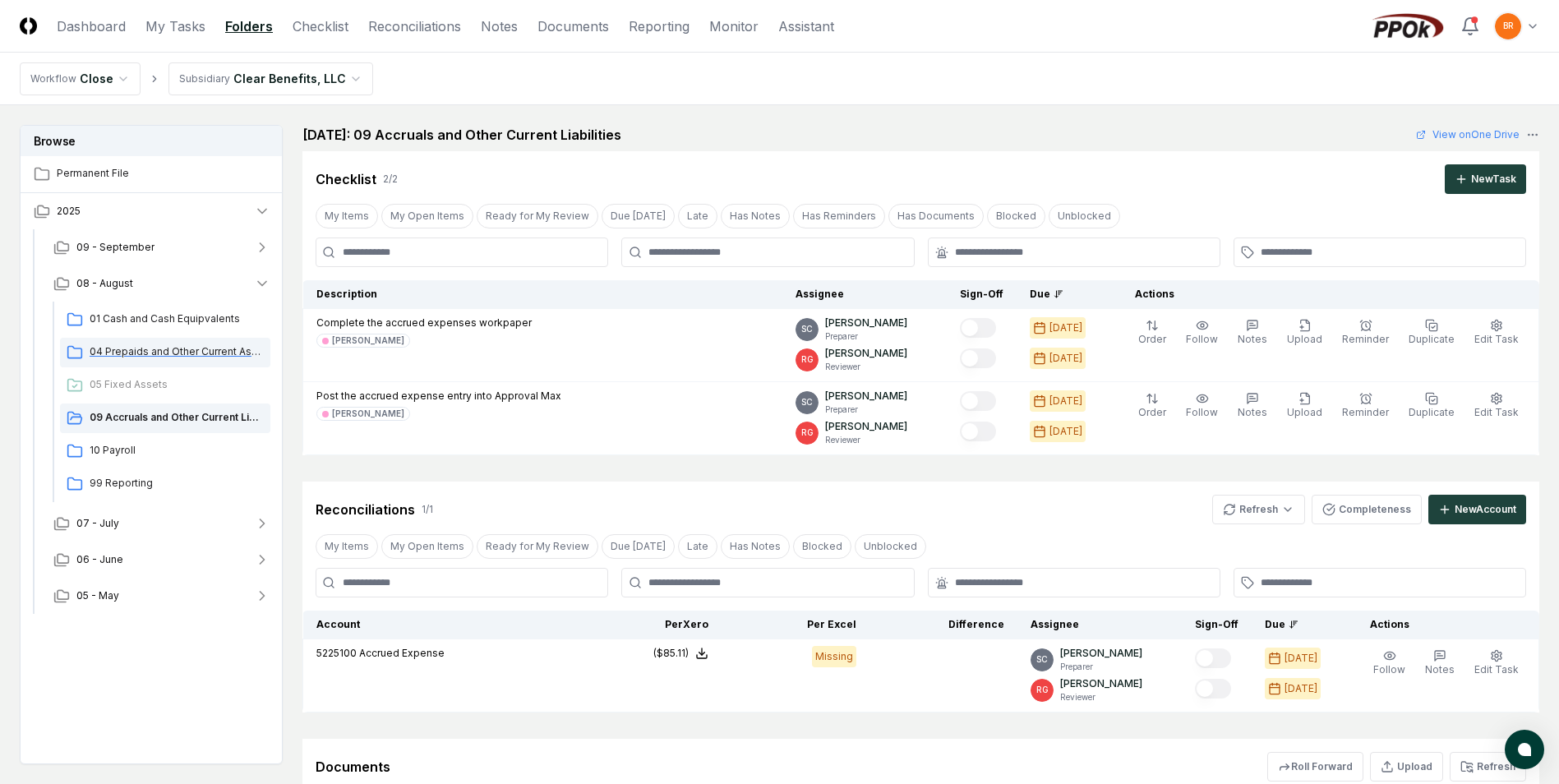
click at [130, 350] on span "04 Prepaids and Other Current Assets" at bounding box center [177, 351] width 174 height 14
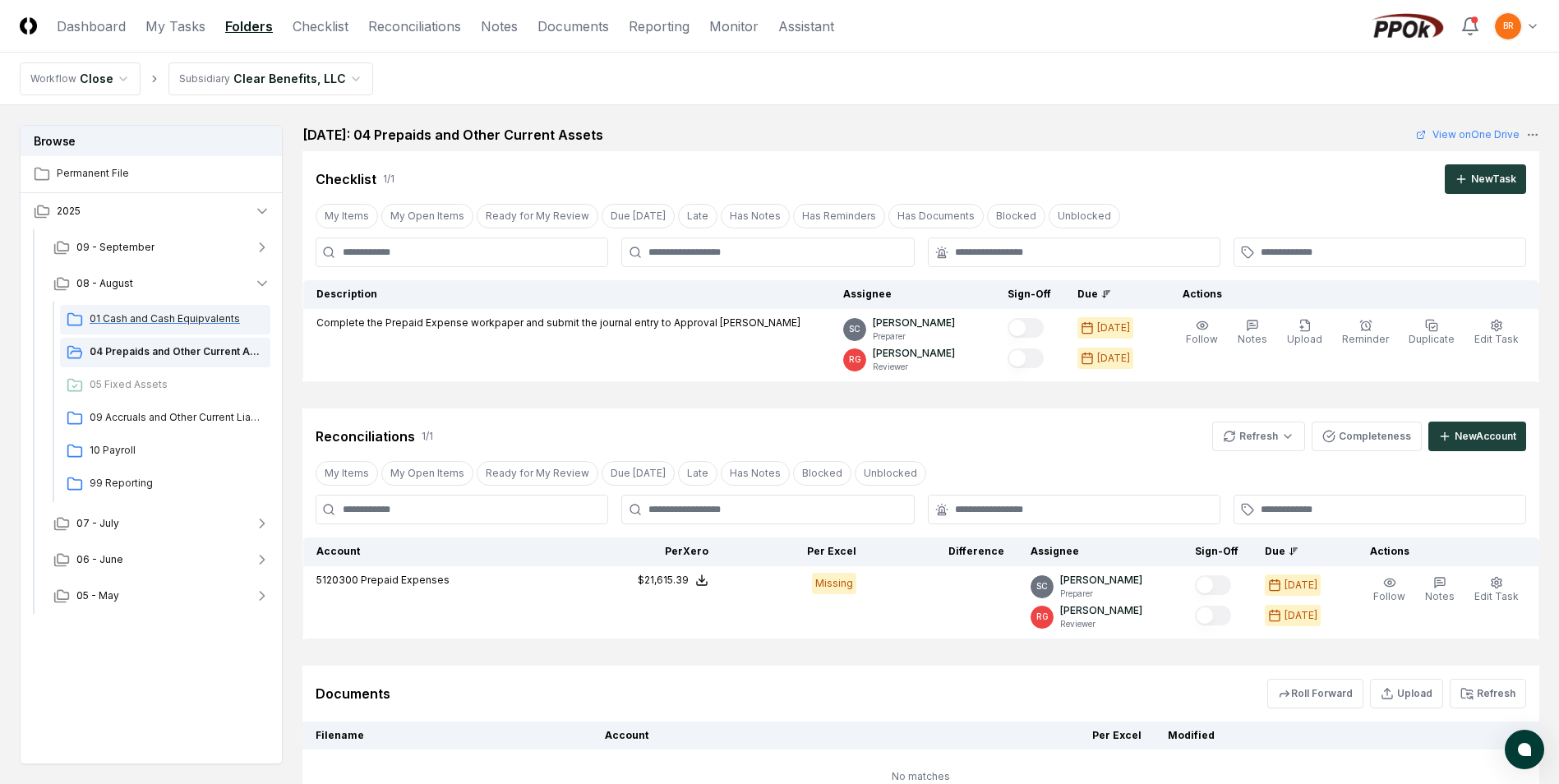
click at [174, 318] on span "01 Cash and Cash Equipvalents" at bounding box center [177, 318] width 174 height 14
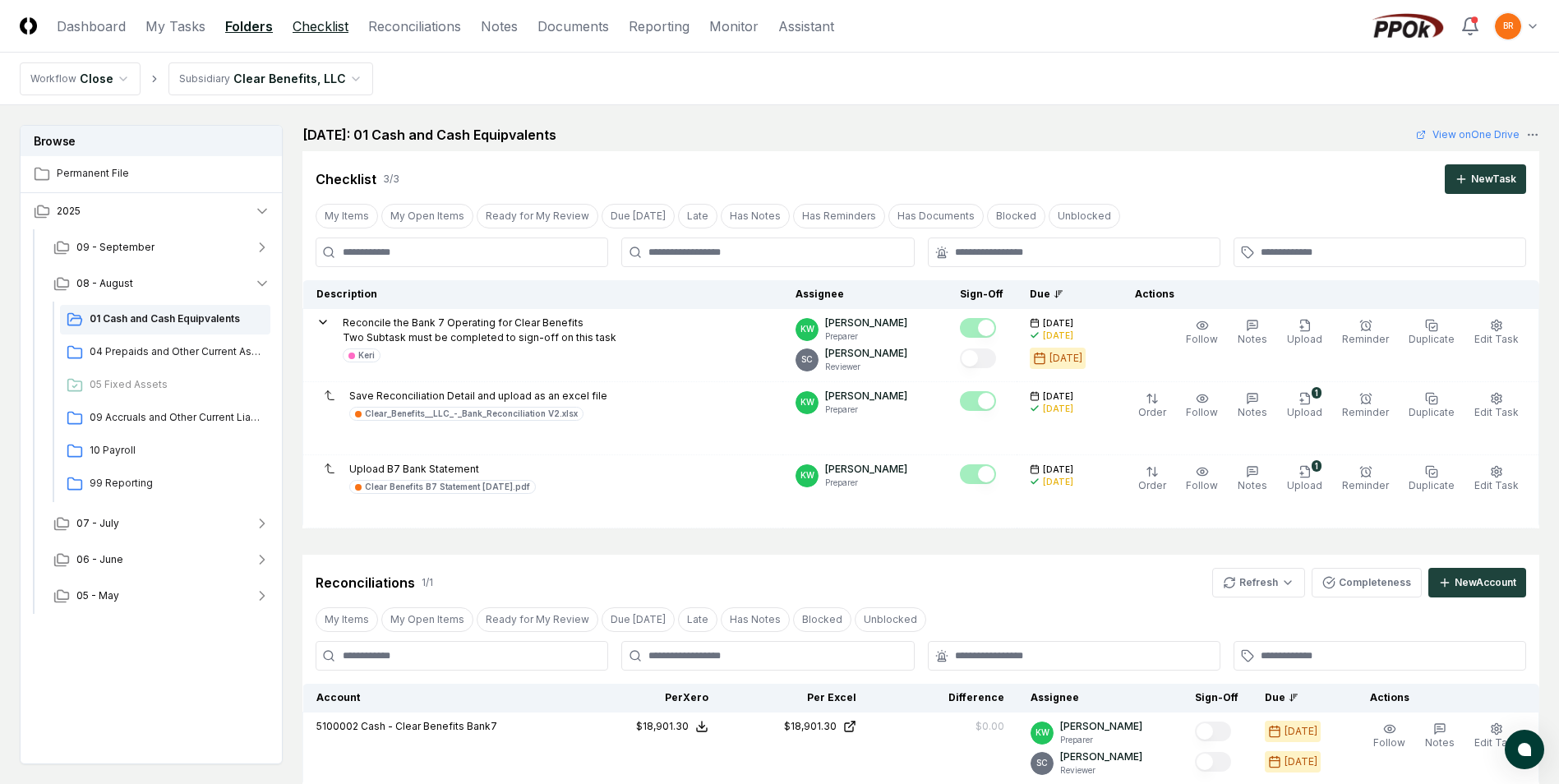
click at [332, 32] on link "Checklist" at bounding box center [321, 26] width 56 height 20
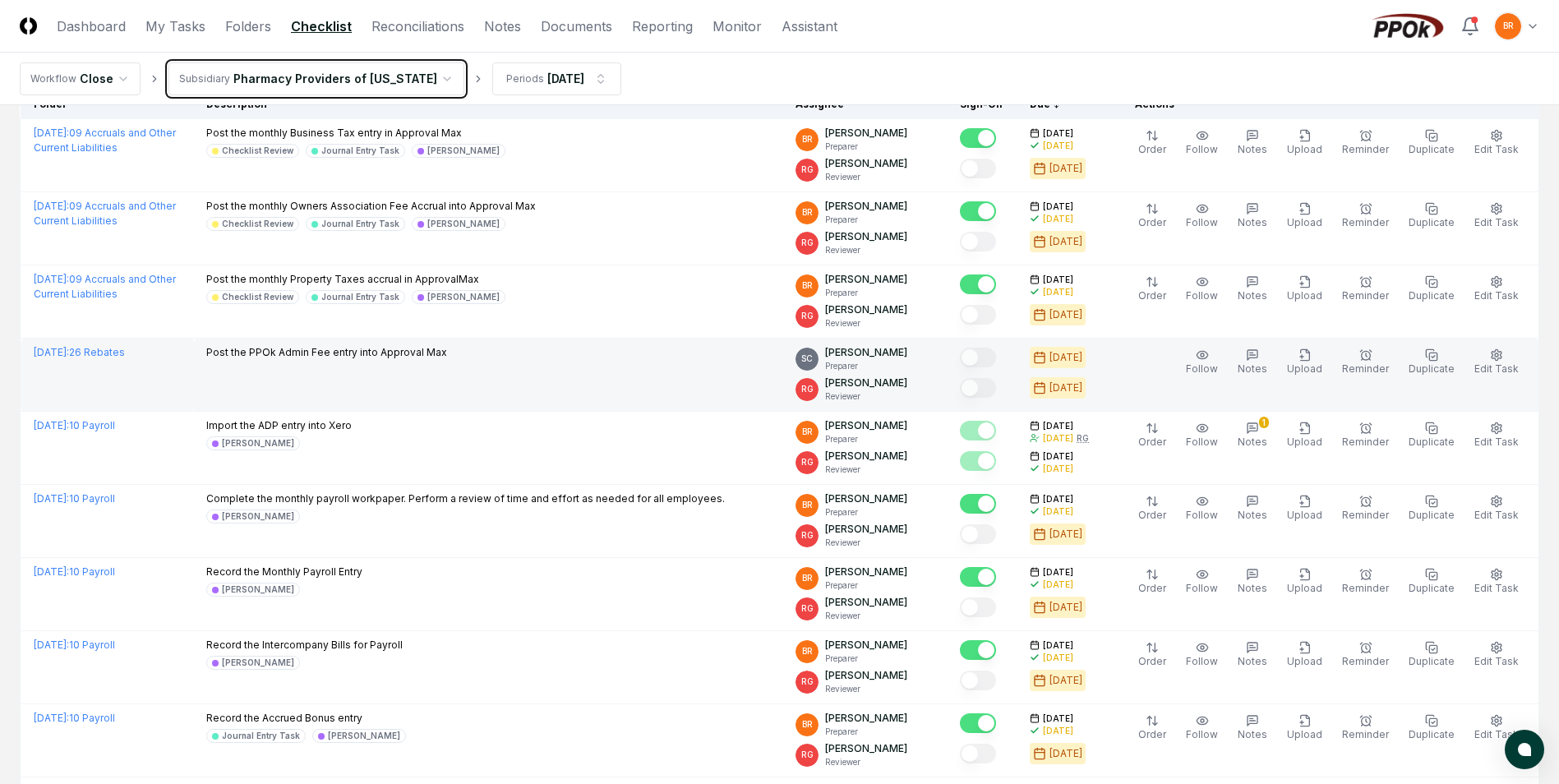
scroll to position [165, 0]
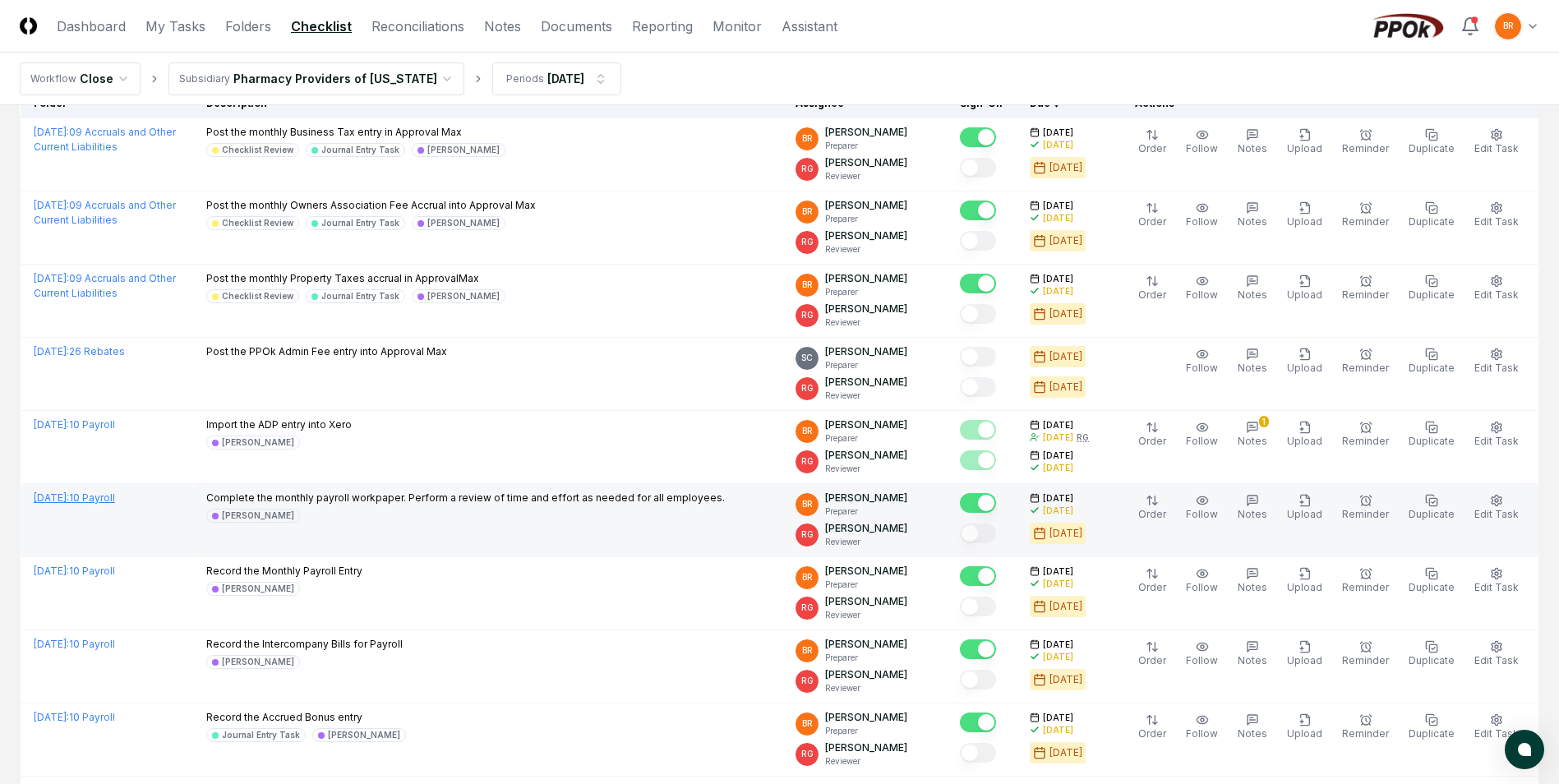
click at [115, 500] on link "[DATE] : 10 Payroll" at bounding box center [74, 497] width 81 height 12
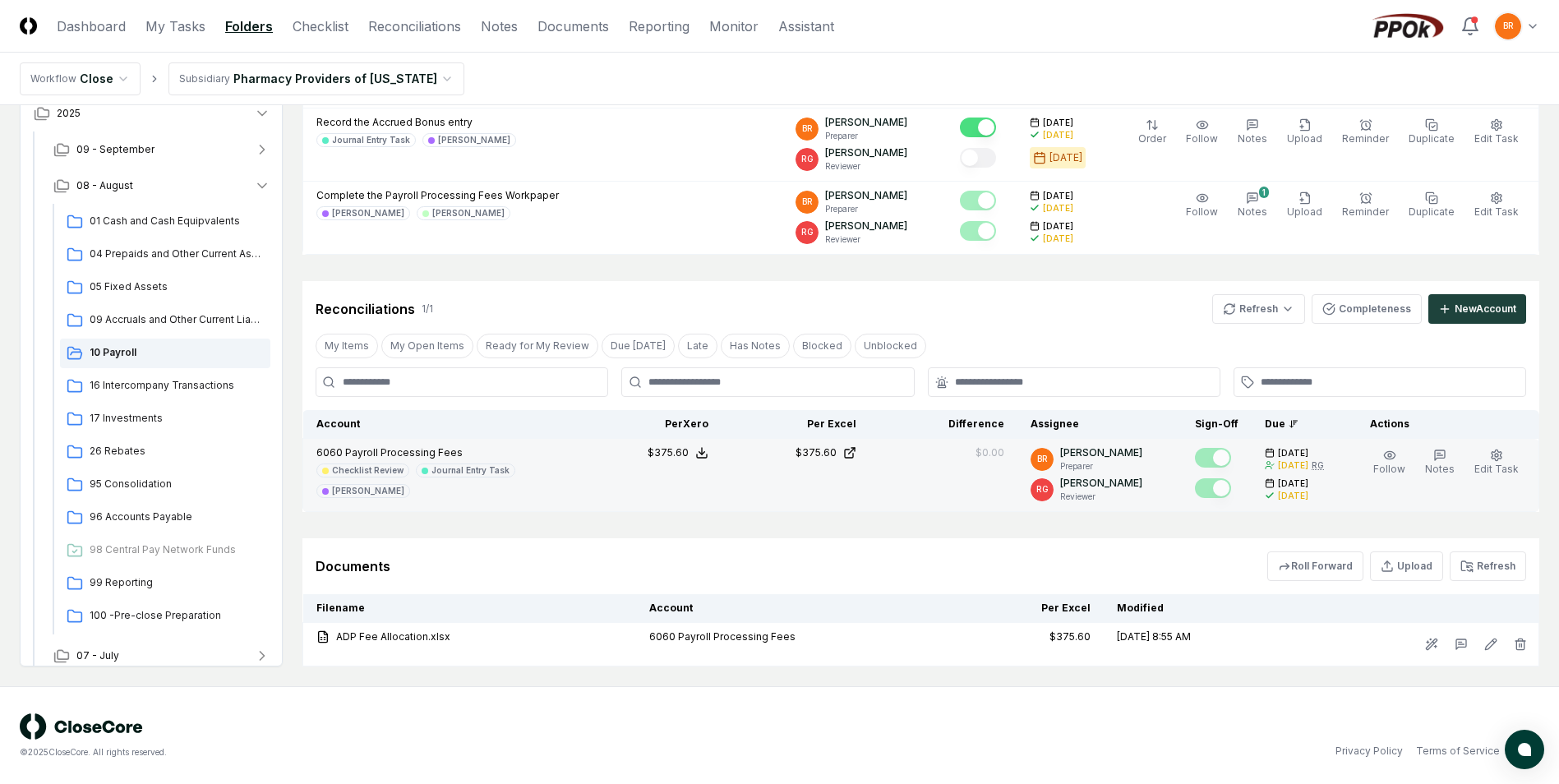
scroll to position [494, 0]
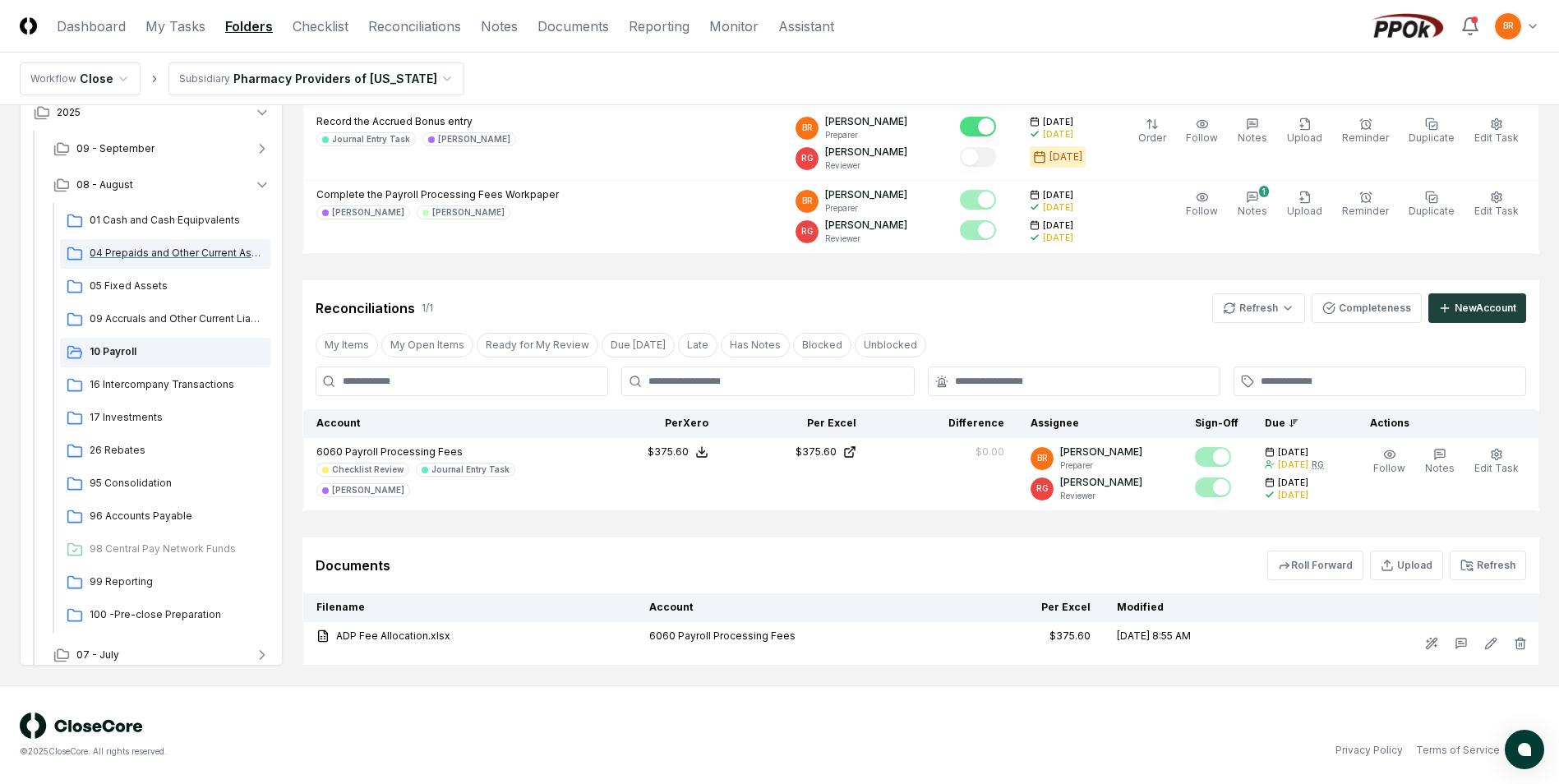
click at [130, 252] on span "04 Prepaids and Other Current Assets" at bounding box center [177, 253] width 174 height 14
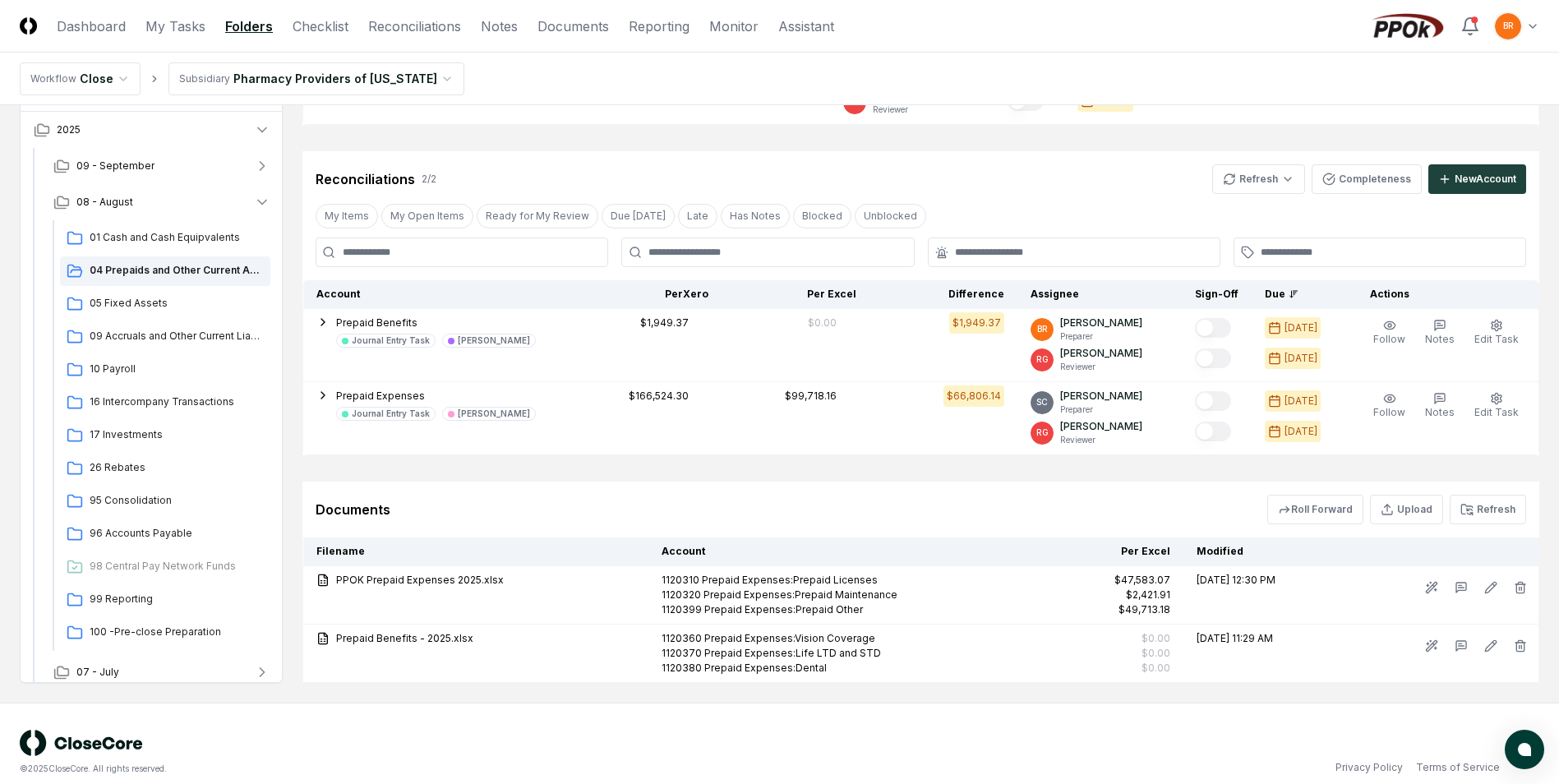
scroll to position [411, 0]
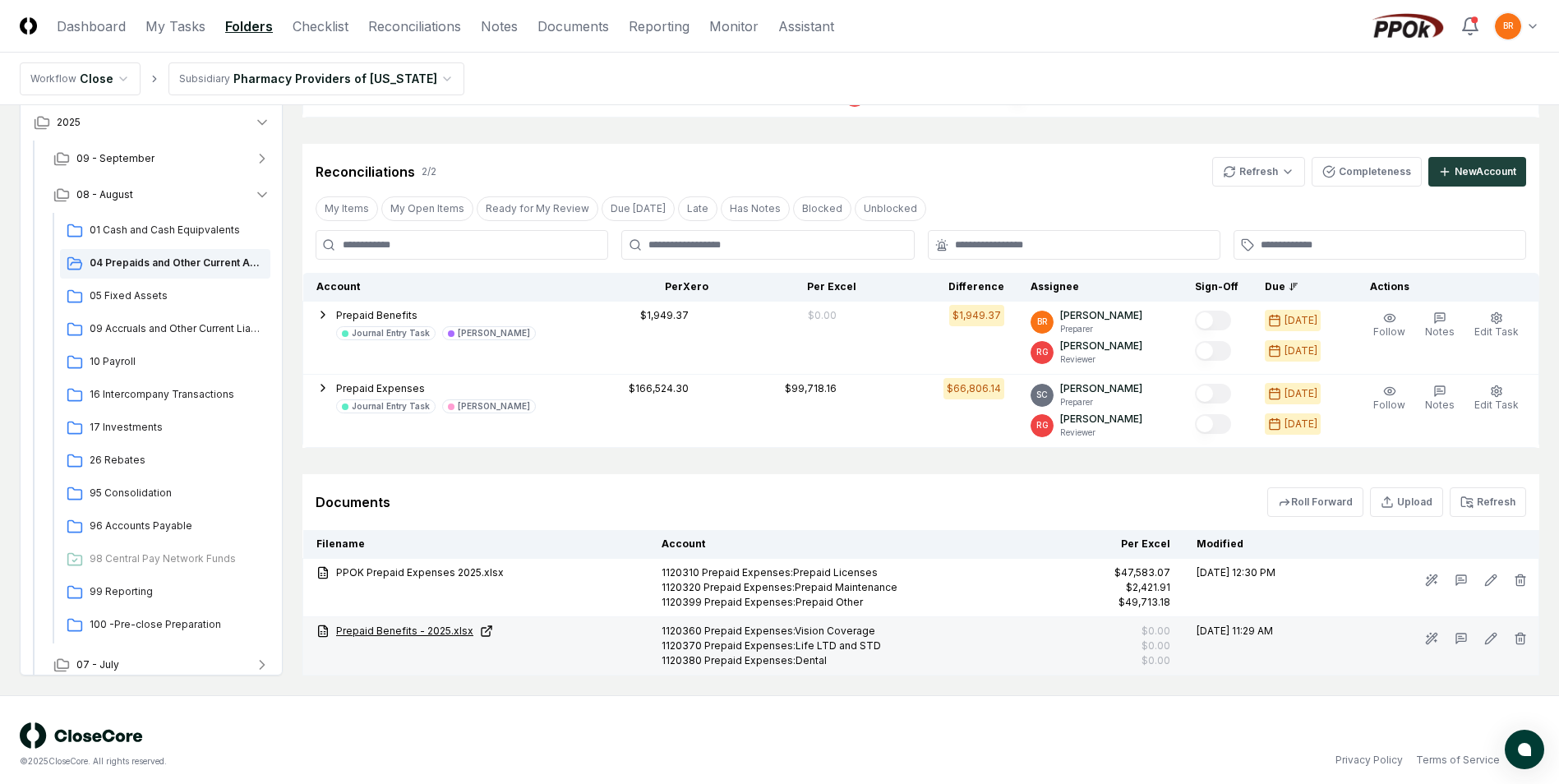
click at [392, 632] on link "Prepaid Benefits - 2025.xlsx" at bounding box center [475, 630] width 319 height 14
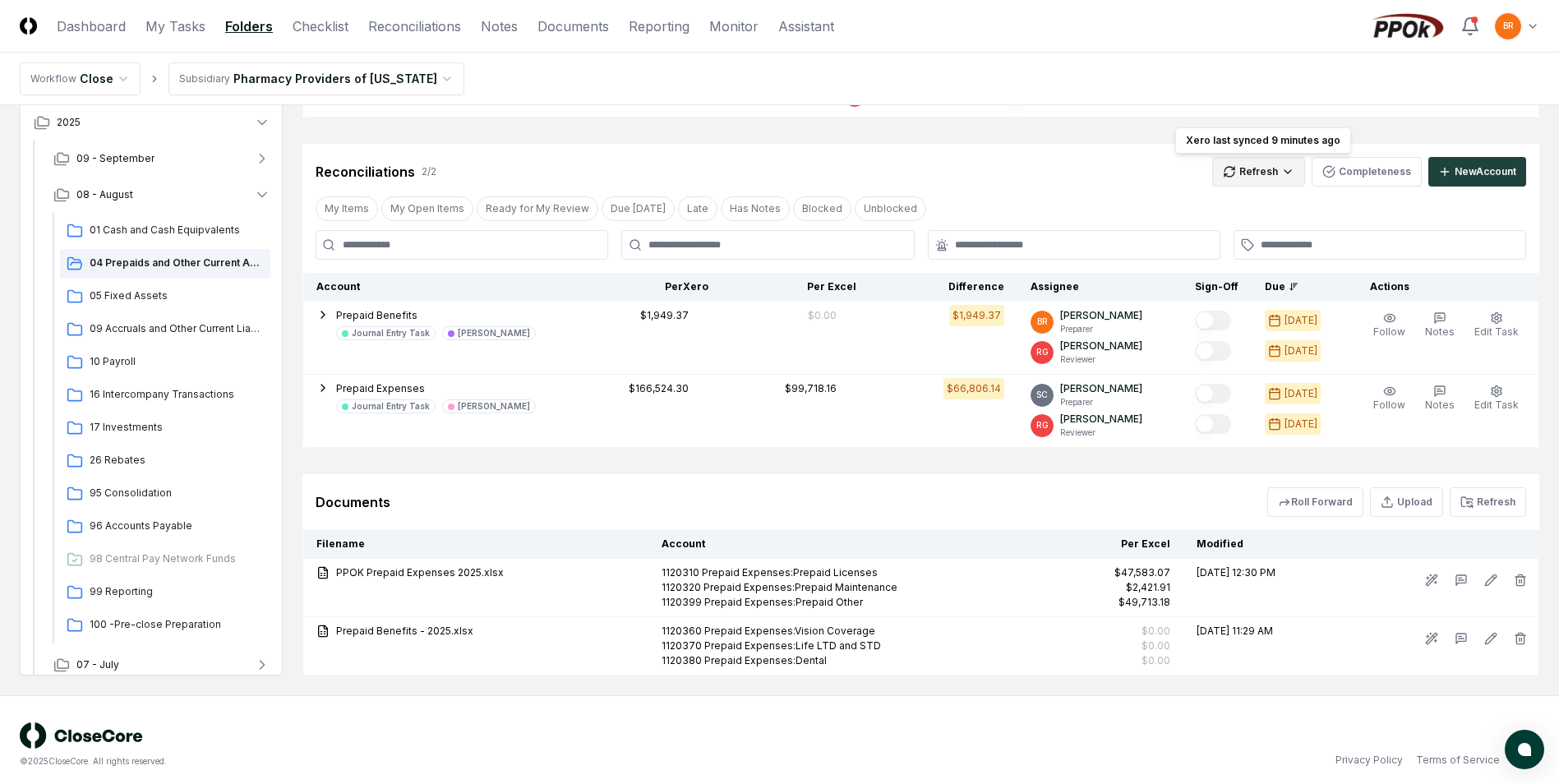
click at [1247, 168] on html "CloseCore Dashboard My Tasks Folders Checklist Reconciliations Notes Documents …" at bounding box center [780, 191] width 1559 height 1204
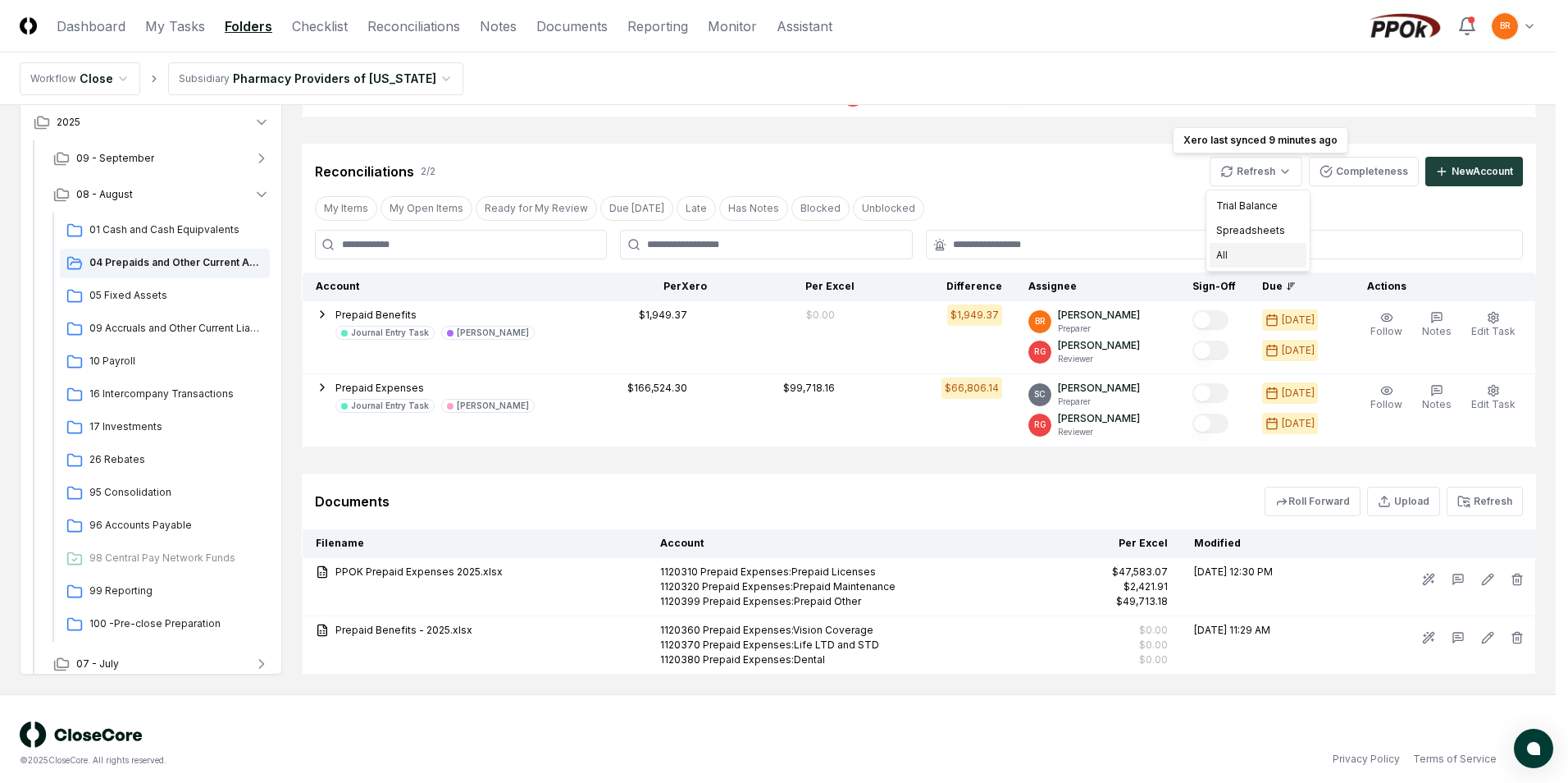
click at [1248, 258] on div "All" at bounding box center [1257, 255] width 97 height 25
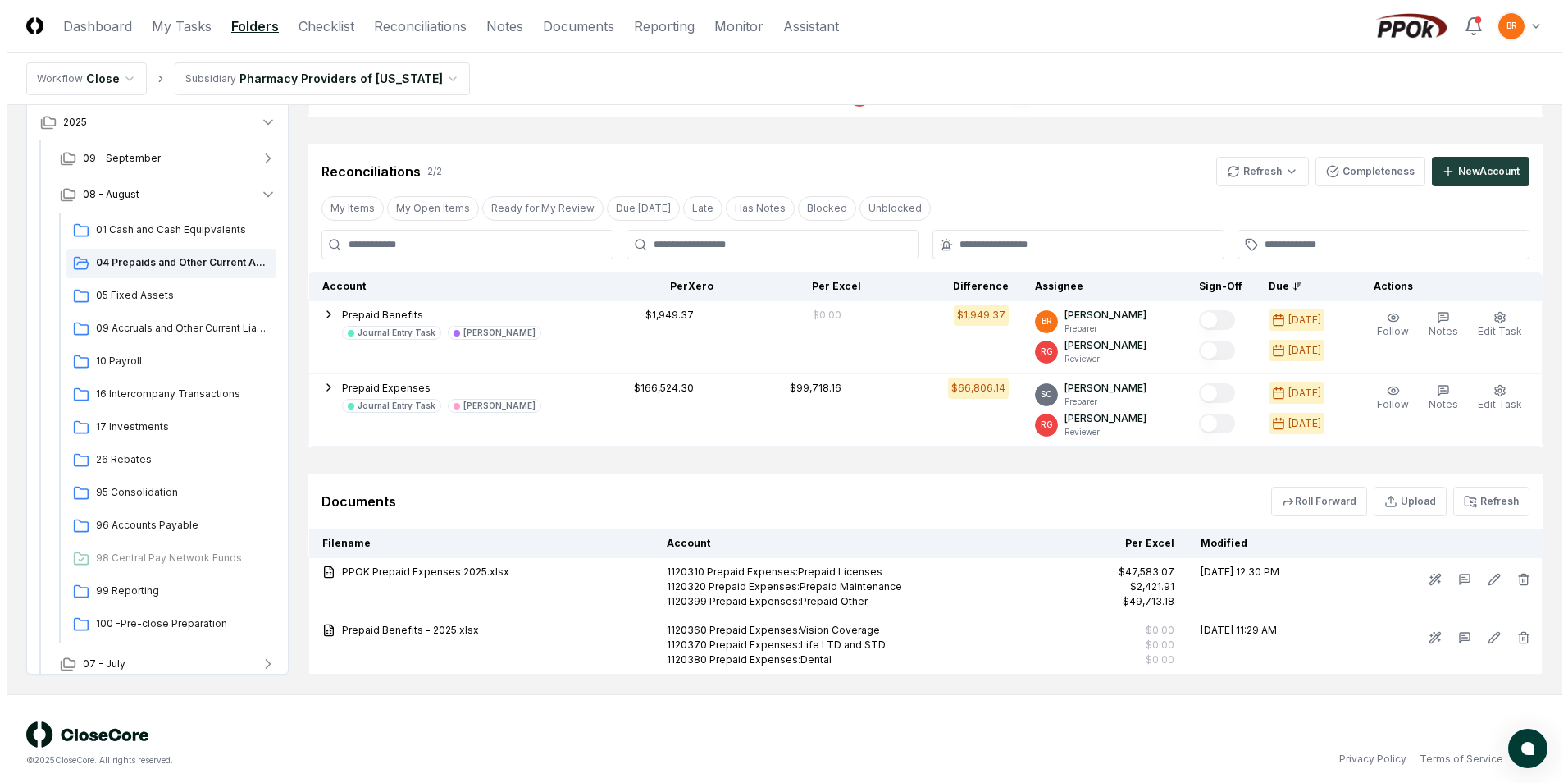
scroll to position [0, 0]
